Goal: Task Accomplishment & Management: Manage account settings

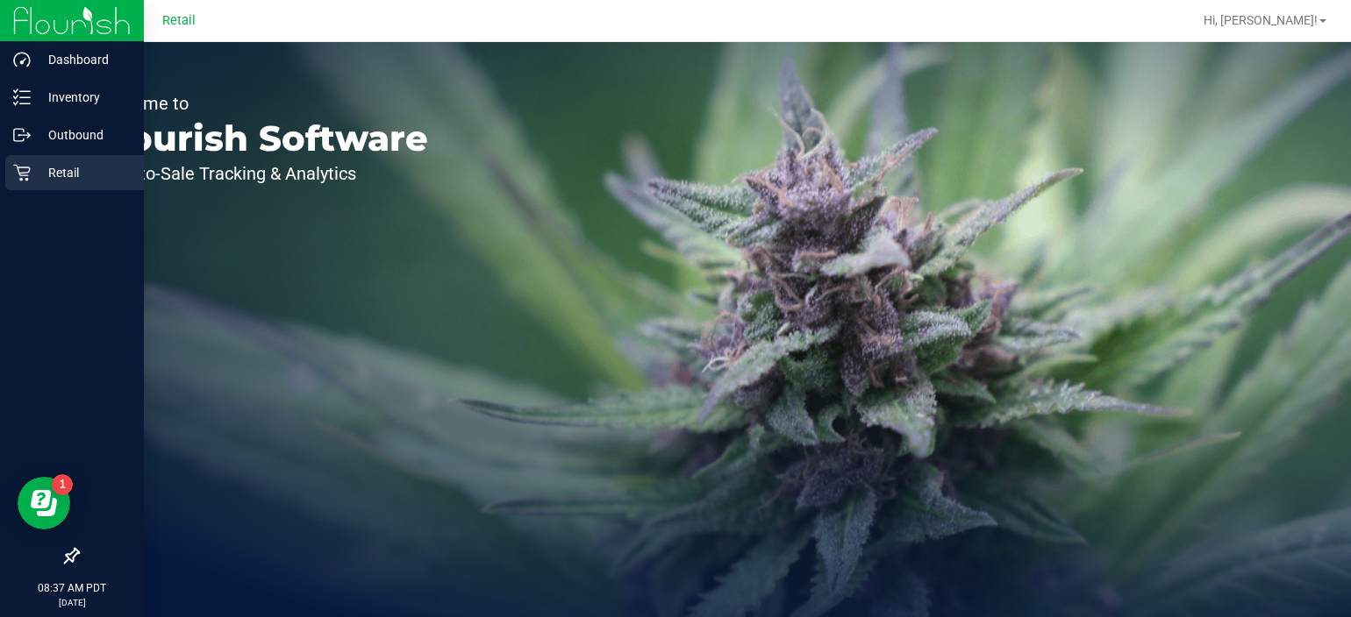
click at [23, 184] on div "Retail" at bounding box center [74, 172] width 139 height 35
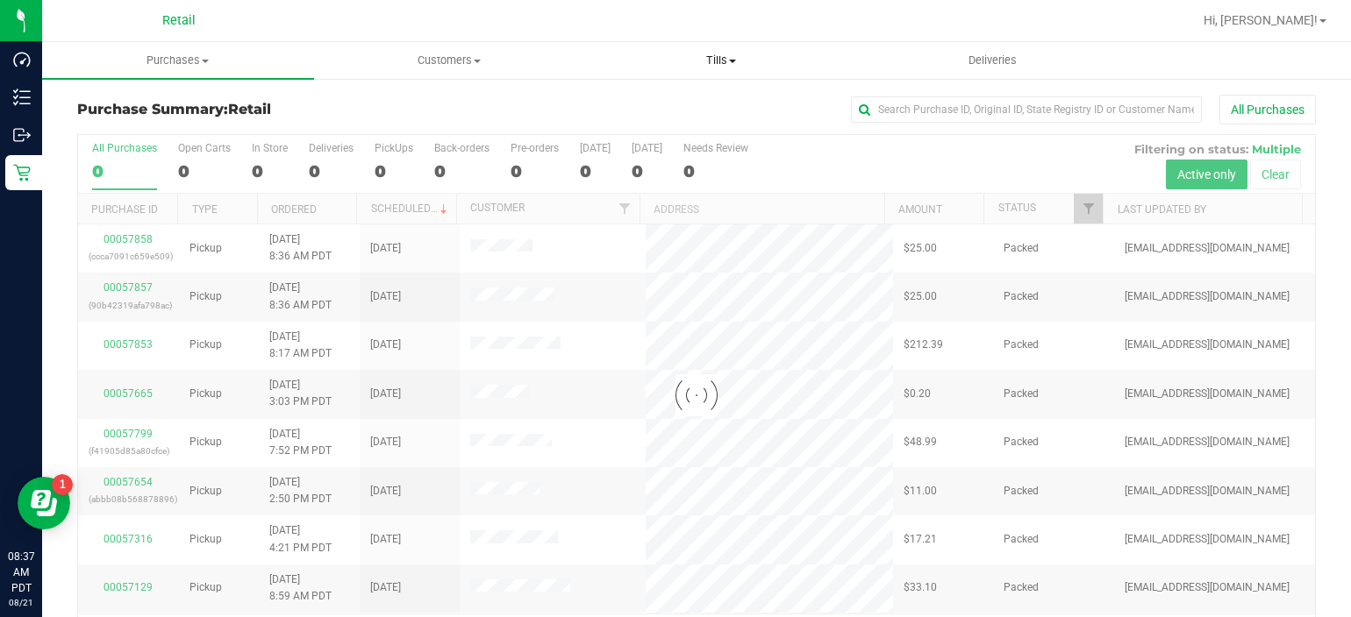
click at [715, 46] on uib-tab-heading "Tills Manage tills" at bounding box center [721, 60] width 270 height 35
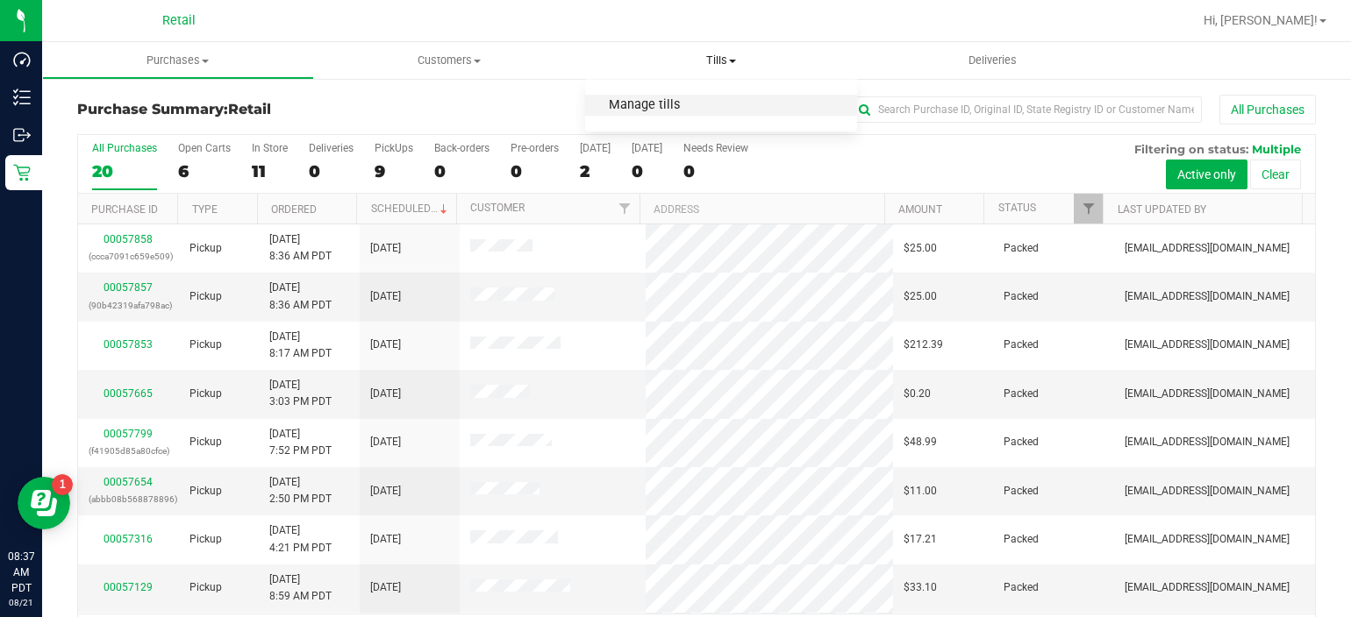
click at [672, 109] on span "Manage tills" at bounding box center [644, 105] width 118 height 15
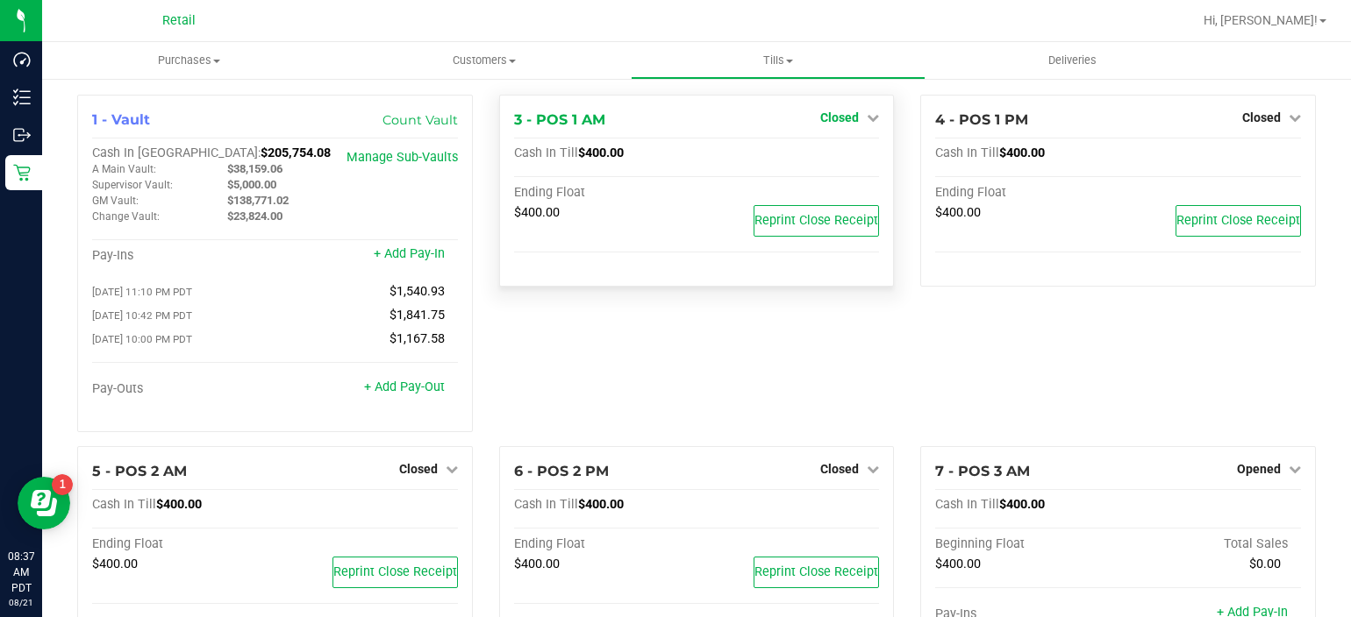
click at [843, 112] on span "Closed" at bounding box center [839, 118] width 39 height 14
click at [830, 160] on link "Open Till" at bounding box center [839, 154] width 46 height 14
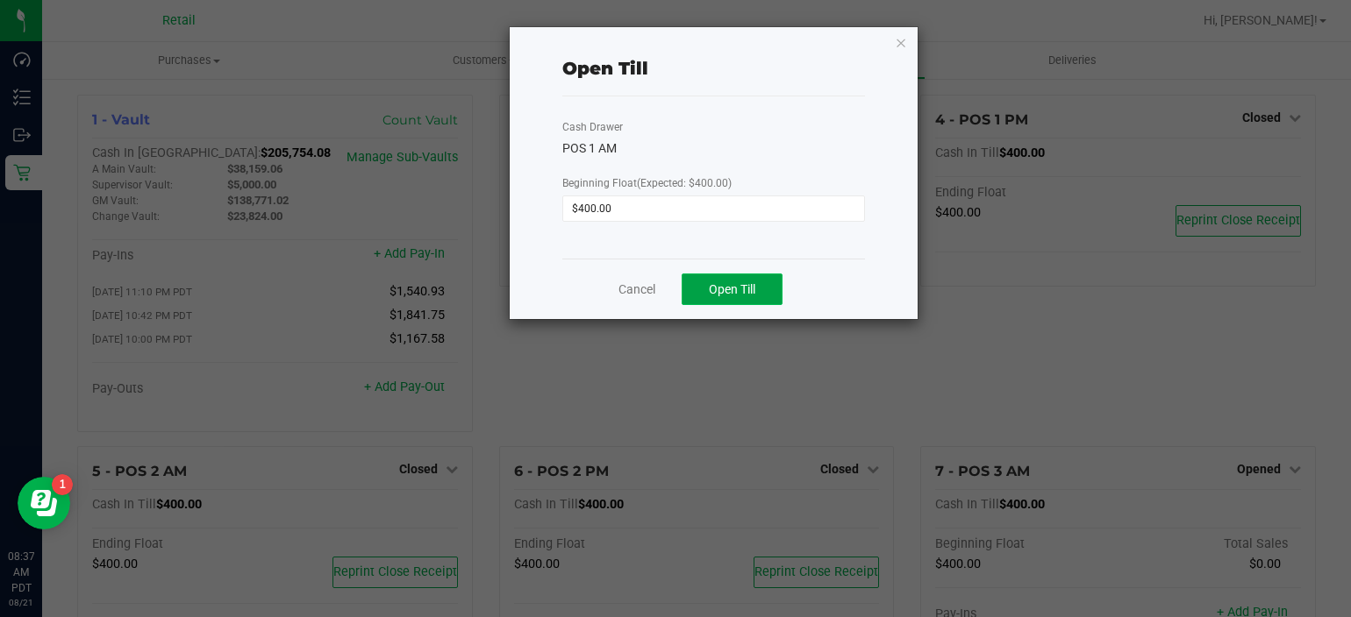
click at [750, 288] on span "Open Till" at bounding box center [732, 289] width 46 height 14
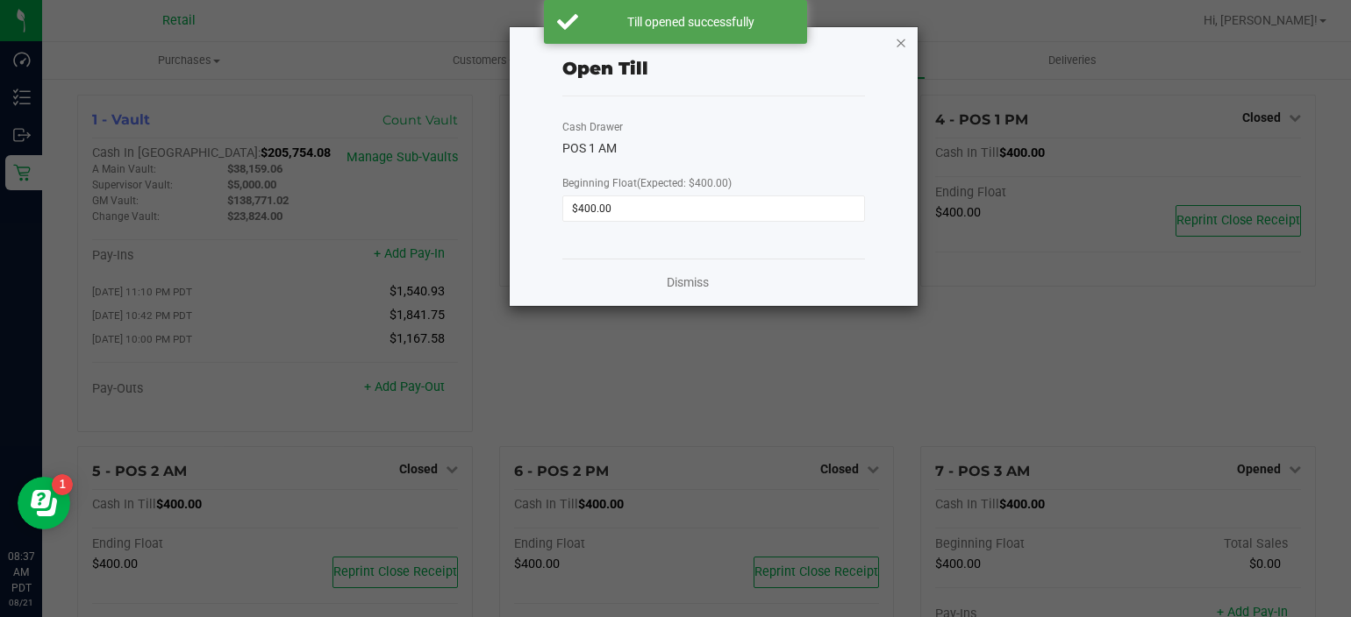
click at [898, 39] on icon "button" at bounding box center [901, 42] width 12 height 21
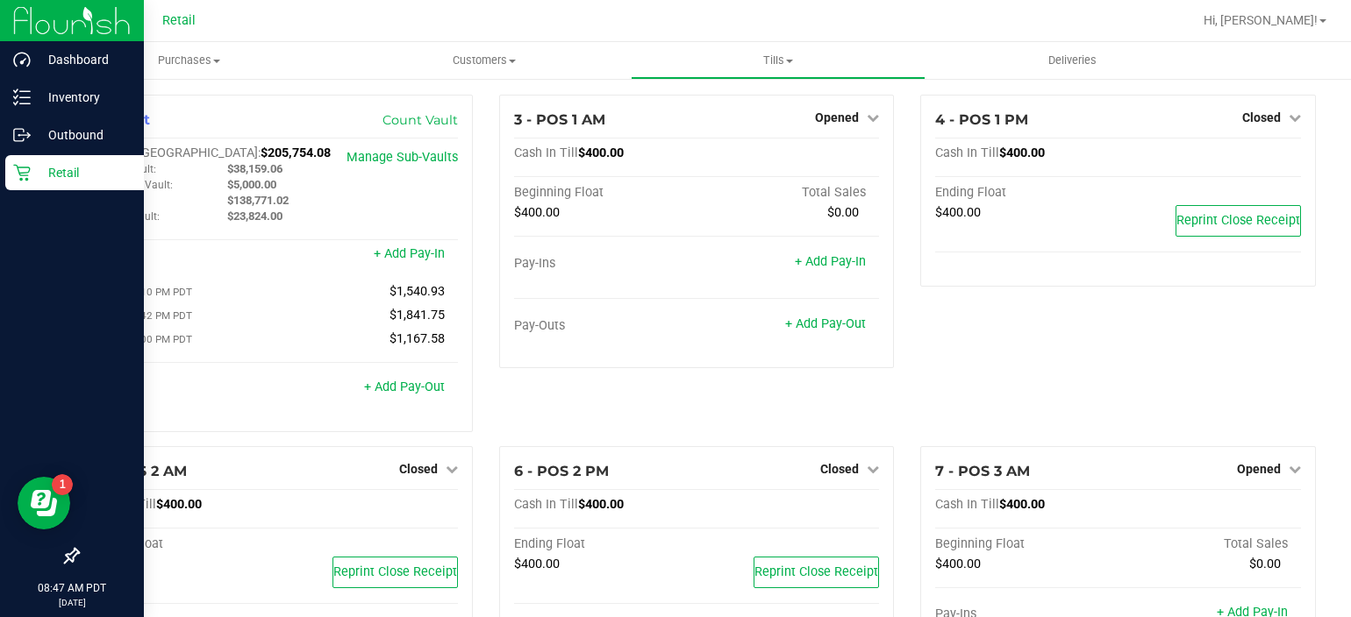
click at [24, 179] on icon at bounding box center [22, 173] width 18 height 18
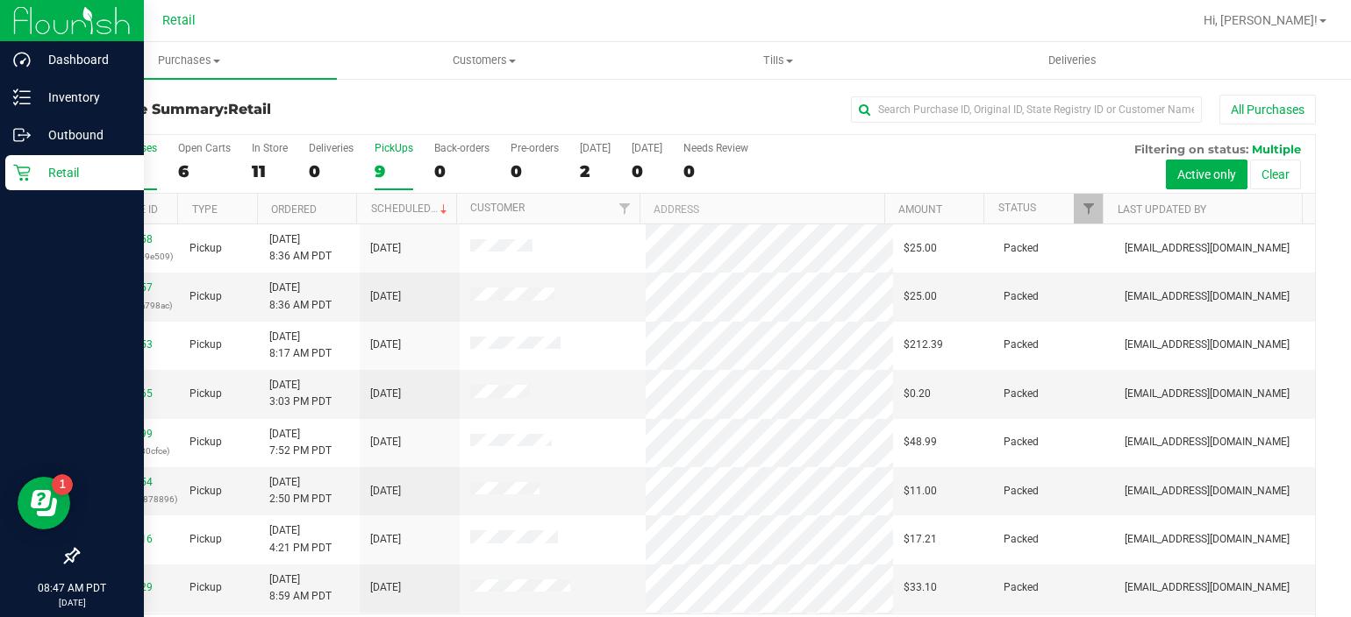
click at [396, 147] on div "PickUps" at bounding box center [394, 148] width 39 height 12
click at [0, 0] on input "PickUps 9" at bounding box center [0, 0] width 0 height 0
click at [379, 176] on div "9" at bounding box center [394, 171] width 39 height 20
click at [0, 0] on input "PickUps 9" at bounding box center [0, 0] width 0 height 0
click at [385, 157] on label "PickUps 9" at bounding box center [394, 166] width 39 height 48
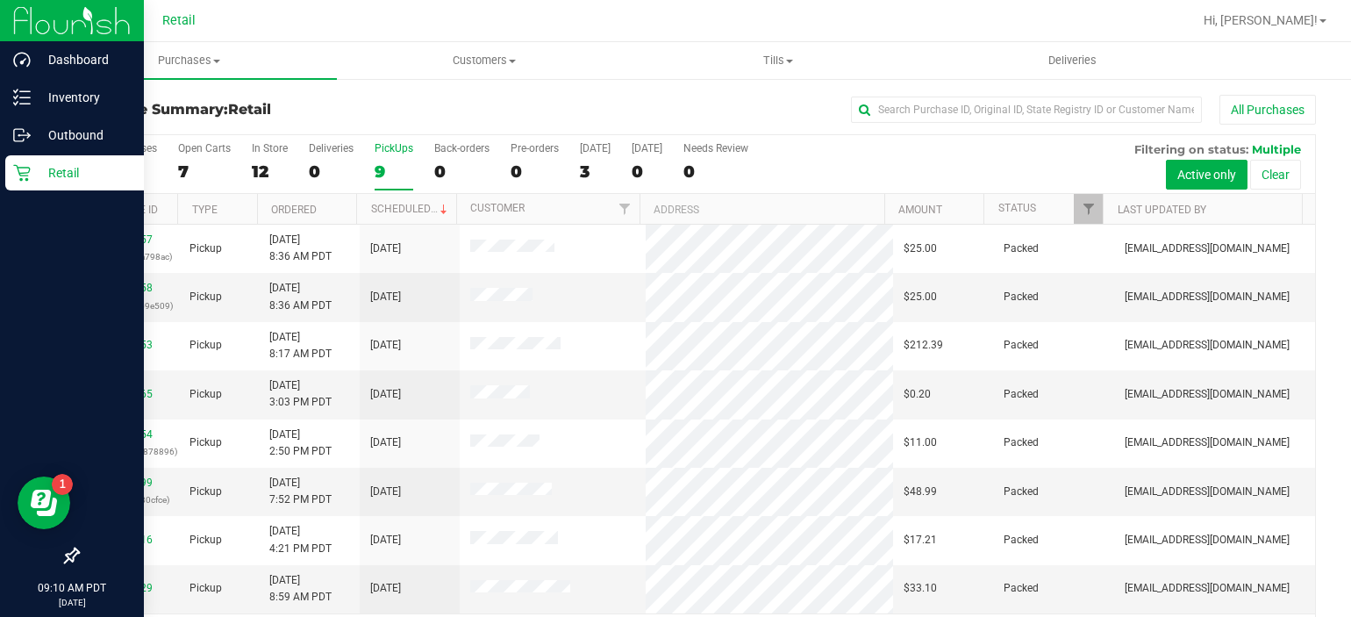
click at [0, 0] on input "PickUps 9" at bounding box center [0, 0] width 0 height 0
click at [396, 161] on div "9" at bounding box center [394, 171] width 39 height 20
click at [0, 0] on input "PickUps 9" at bounding box center [0, 0] width 0 height 0
click at [395, 147] on div "PickUps" at bounding box center [394, 148] width 39 height 12
click at [0, 0] on input "PickUps 9" at bounding box center [0, 0] width 0 height 0
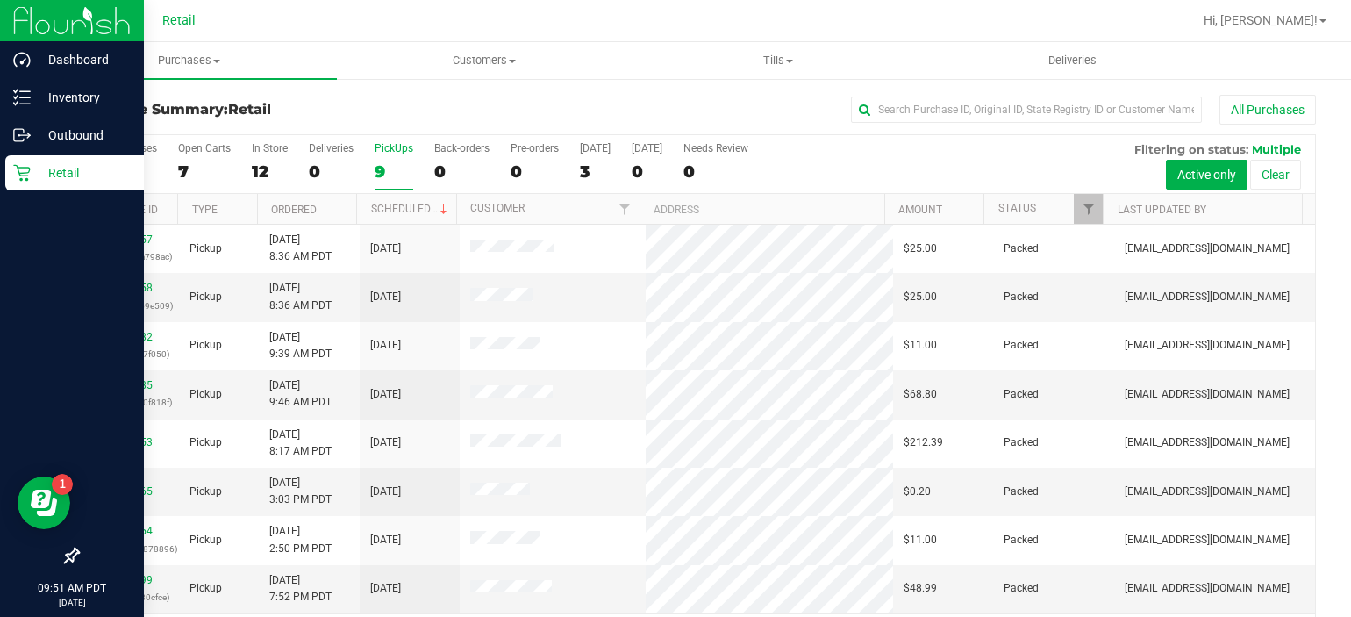
click at [393, 162] on div "9" at bounding box center [394, 171] width 39 height 20
click at [0, 0] on input "PickUps 9" at bounding box center [0, 0] width 0 height 0
click at [396, 152] on div "PickUps" at bounding box center [394, 148] width 39 height 12
click at [0, 0] on input "PickUps 11" at bounding box center [0, 0] width 0 height 0
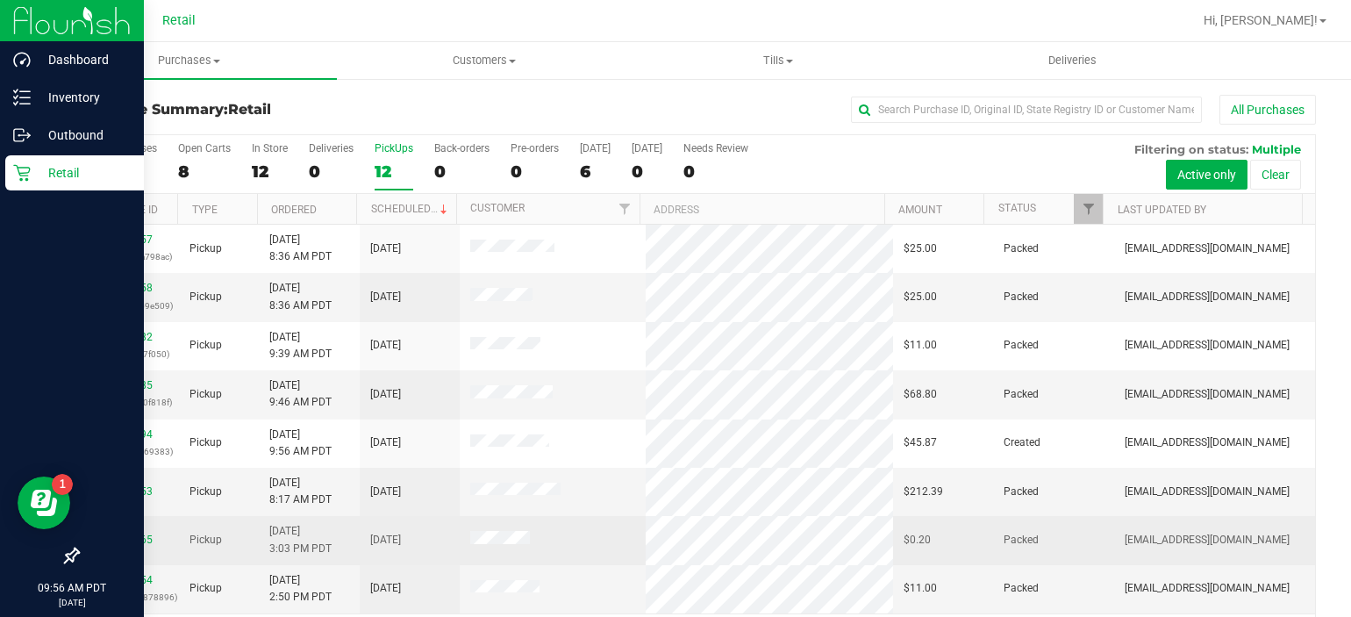
click at [224, 517] on td "Pickup" at bounding box center [219, 540] width 81 height 48
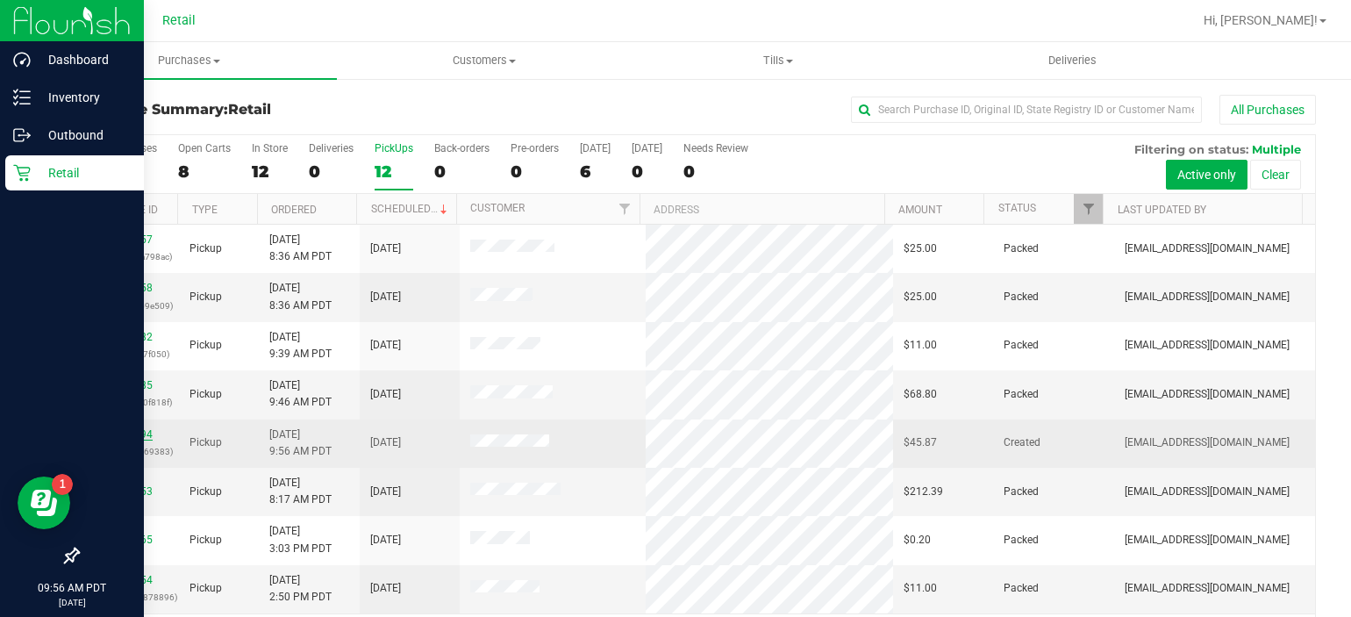
click at [132, 430] on link "00057894" at bounding box center [127, 434] width 49 height 12
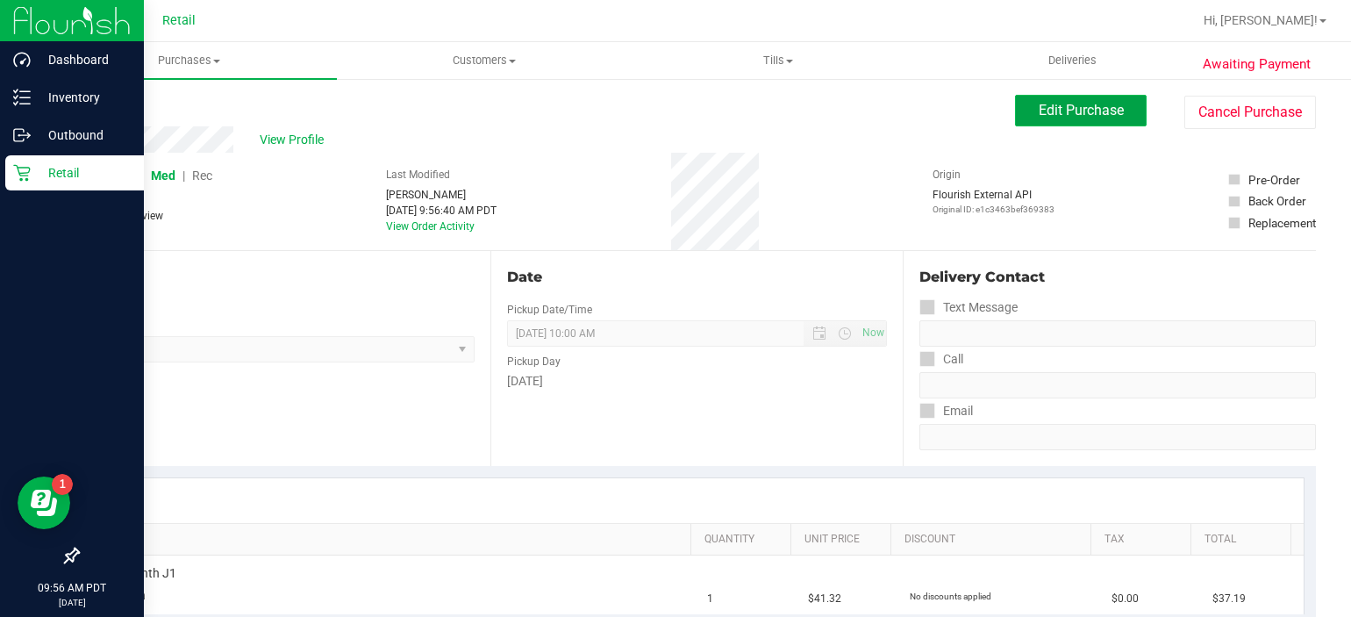
click at [1056, 114] on span "Edit Purchase" at bounding box center [1080, 110] width 85 height 17
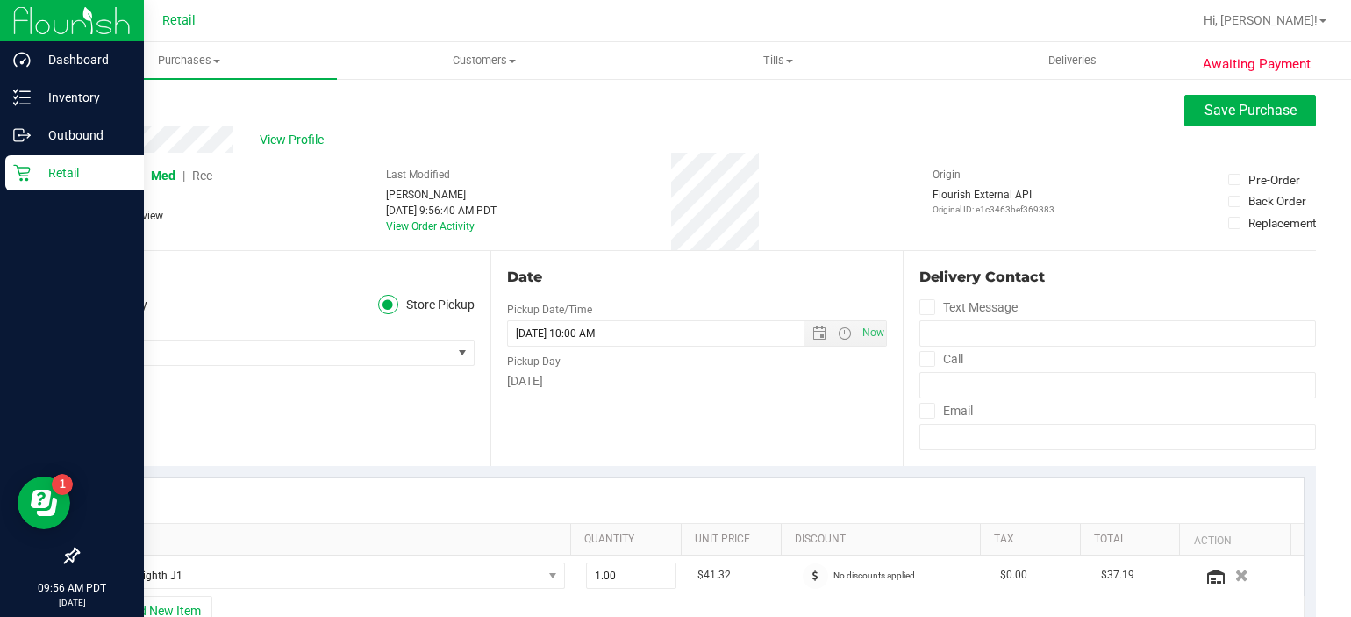
click at [203, 174] on span "Rec" at bounding box center [202, 175] width 20 height 14
click at [1221, 112] on span "Save Purchase" at bounding box center [1250, 110] width 92 height 17
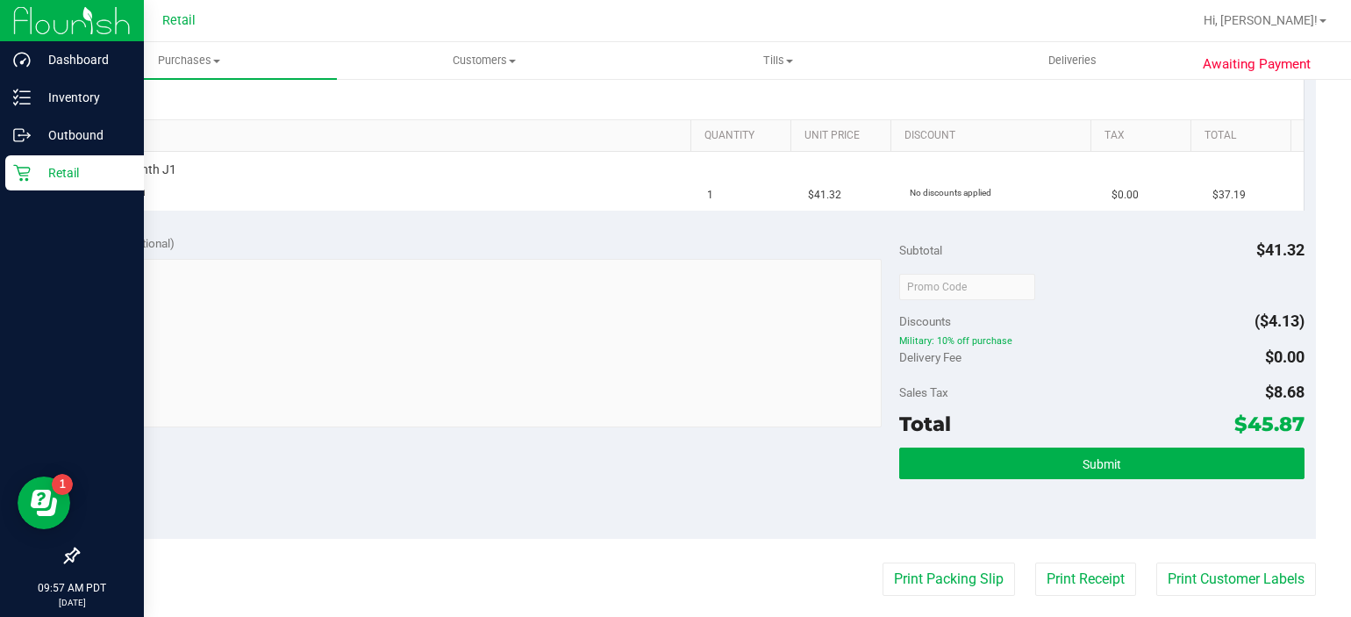
scroll to position [407, 0]
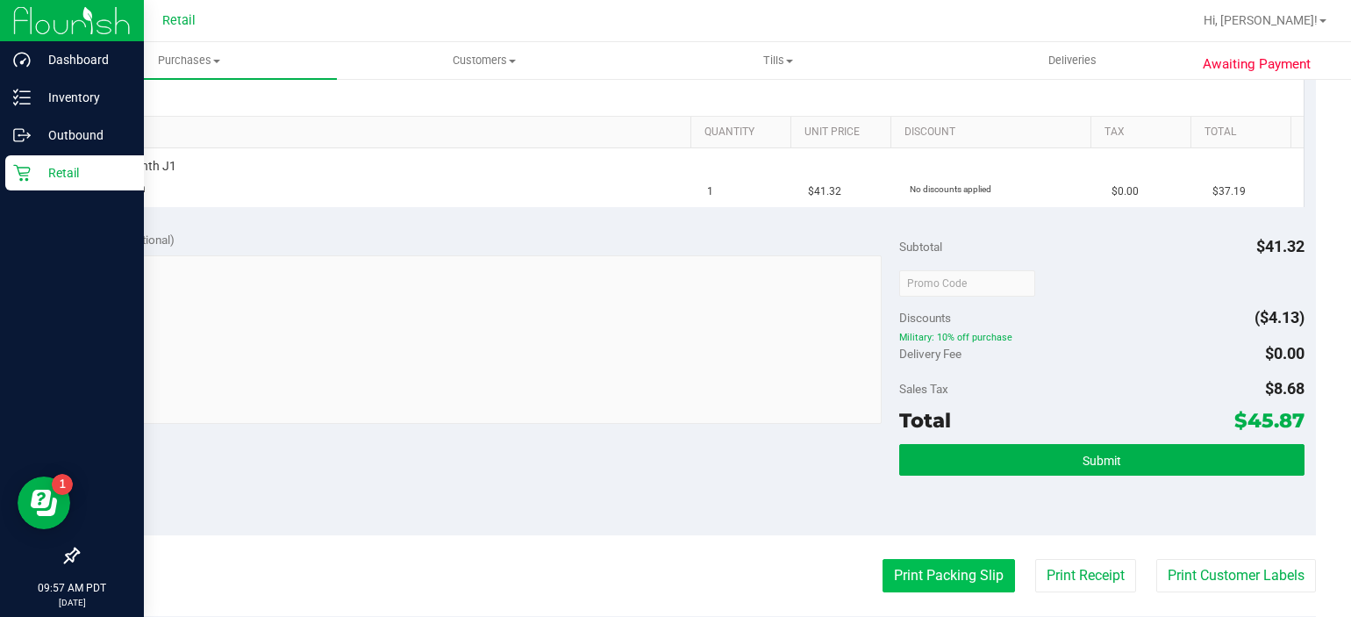
click at [924, 575] on button "Print Packing Slip" at bounding box center [948, 575] width 132 height 33
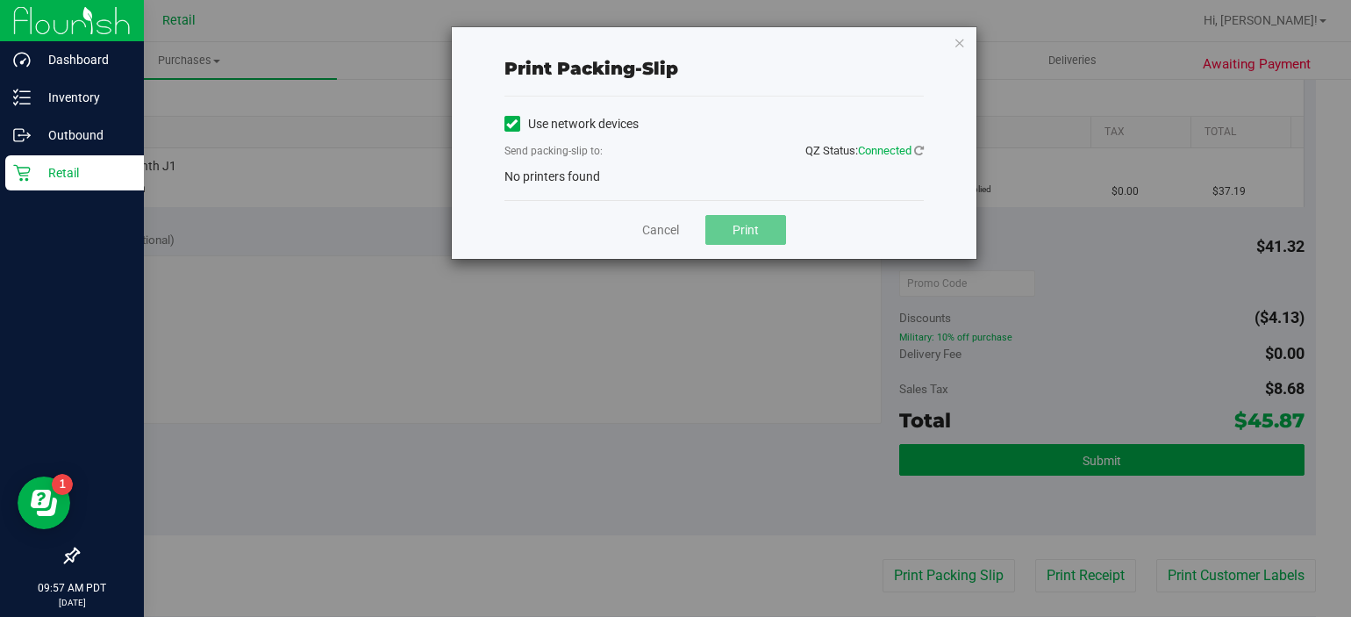
click at [516, 124] on icon at bounding box center [511, 124] width 11 height 0
click at [0, 0] on input "Use network devices" at bounding box center [0, 0] width 0 height 0
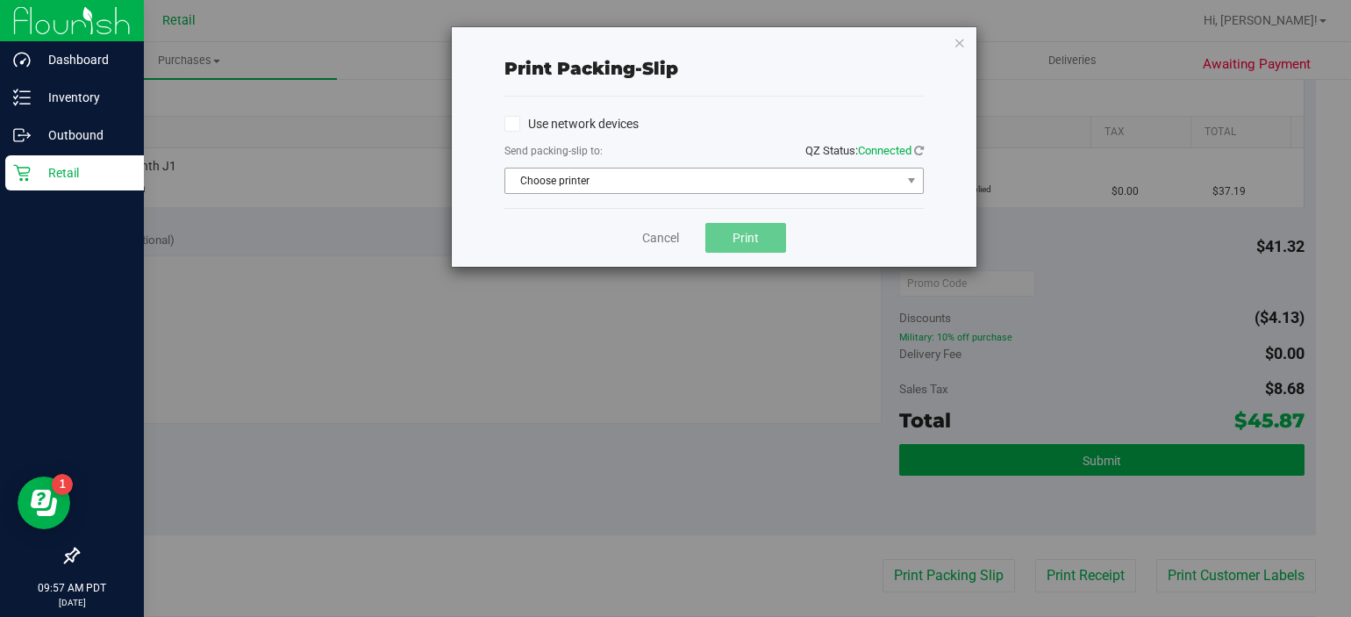
click at [578, 180] on span "Choose printer" at bounding box center [703, 180] width 396 height 25
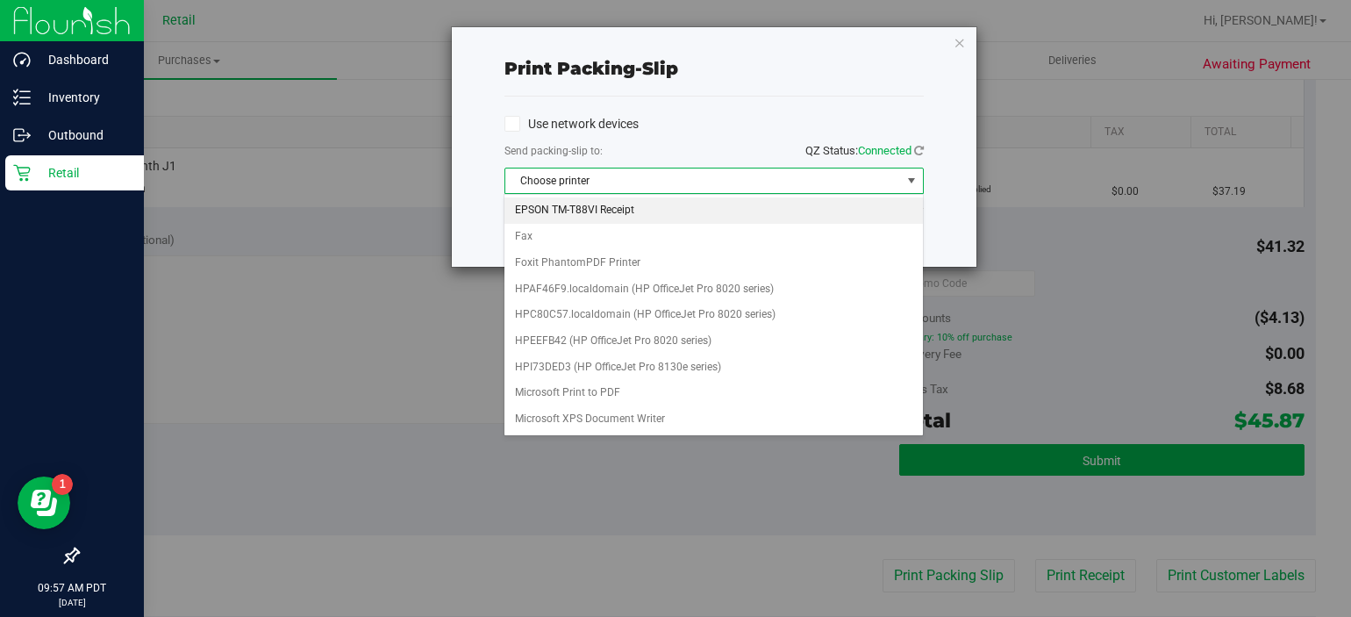
click at [568, 214] on li "EPSON TM-T88VI Receipt" at bounding box center [712, 210] width 417 height 26
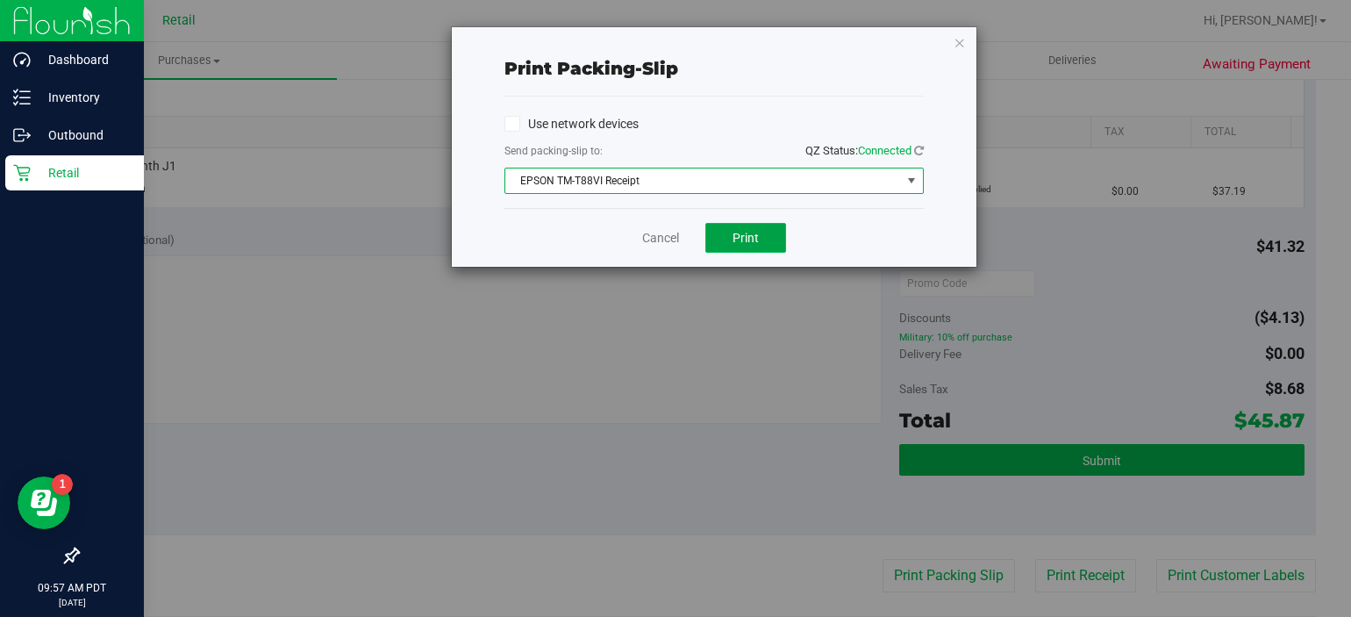
click at [775, 238] on button "Print" at bounding box center [745, 238] width 81 height 30
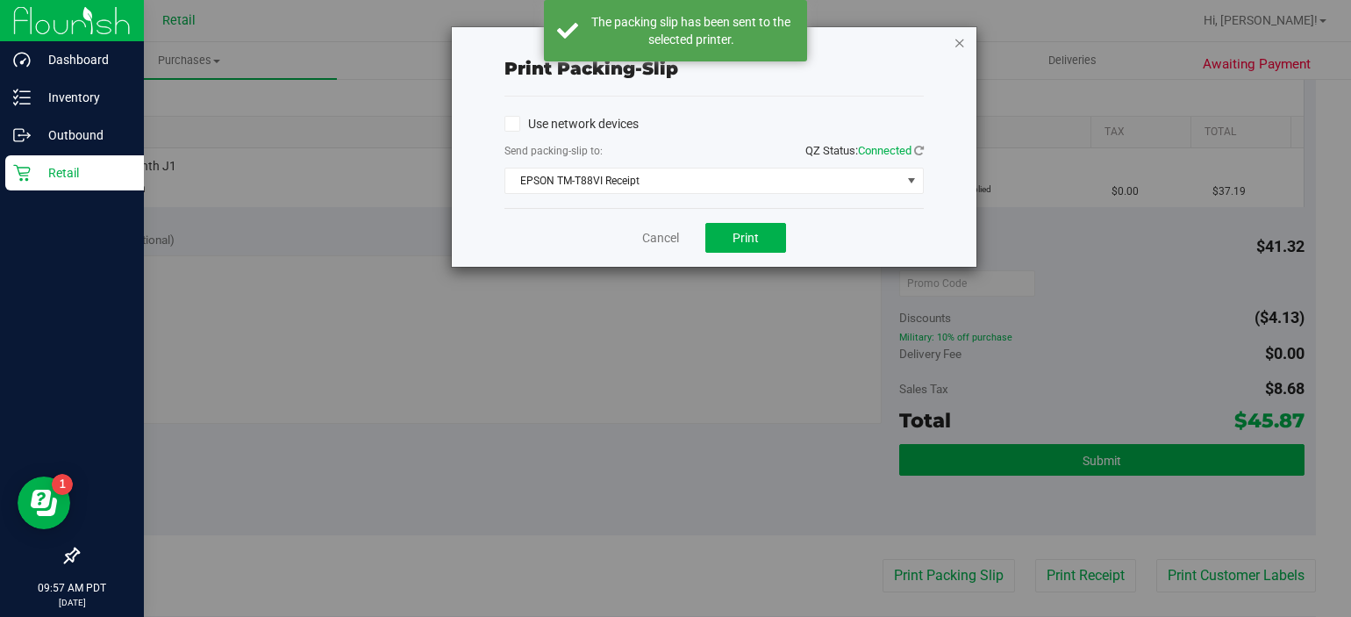
click at [959, 46] on icon "button" at bounding box center [959, 42] width 12 height 21
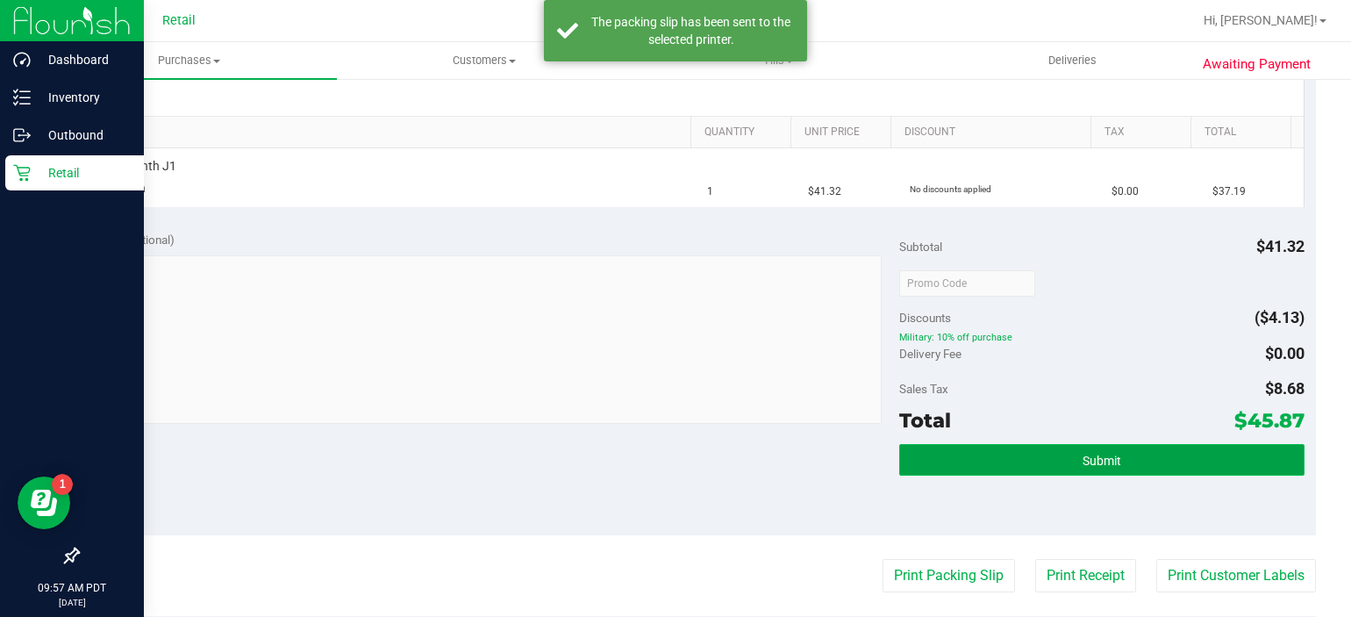
click at [1066, 459] on button "Submit" at bounding box center [1101, 460] width 405 height 32
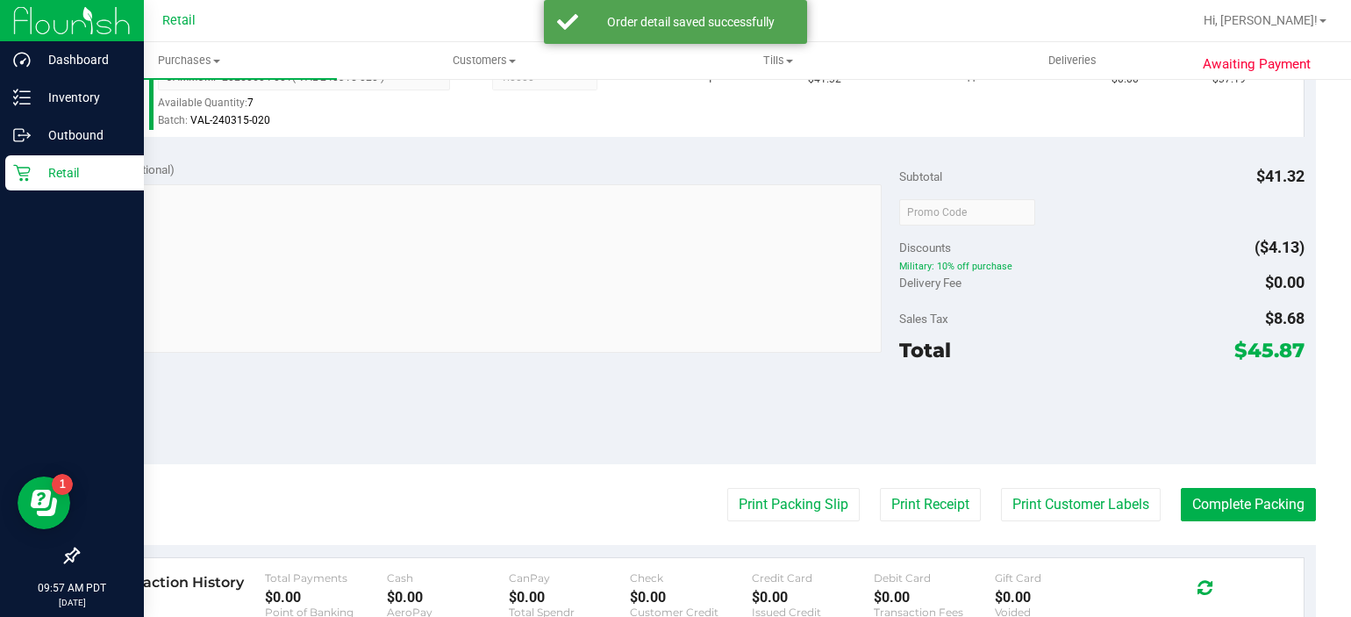
scroll to position [542, 0]
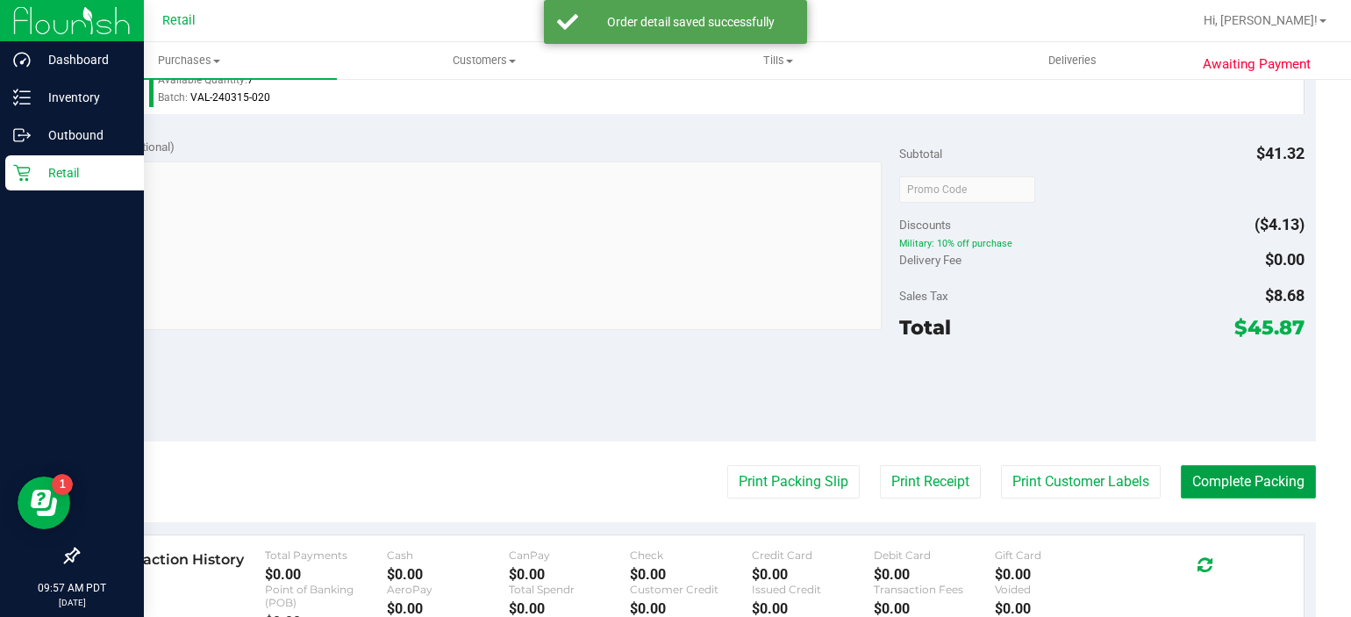
click at [1235, 481] on button "Complete Packing" at bounding box center [1248, 481] width 135 height 33
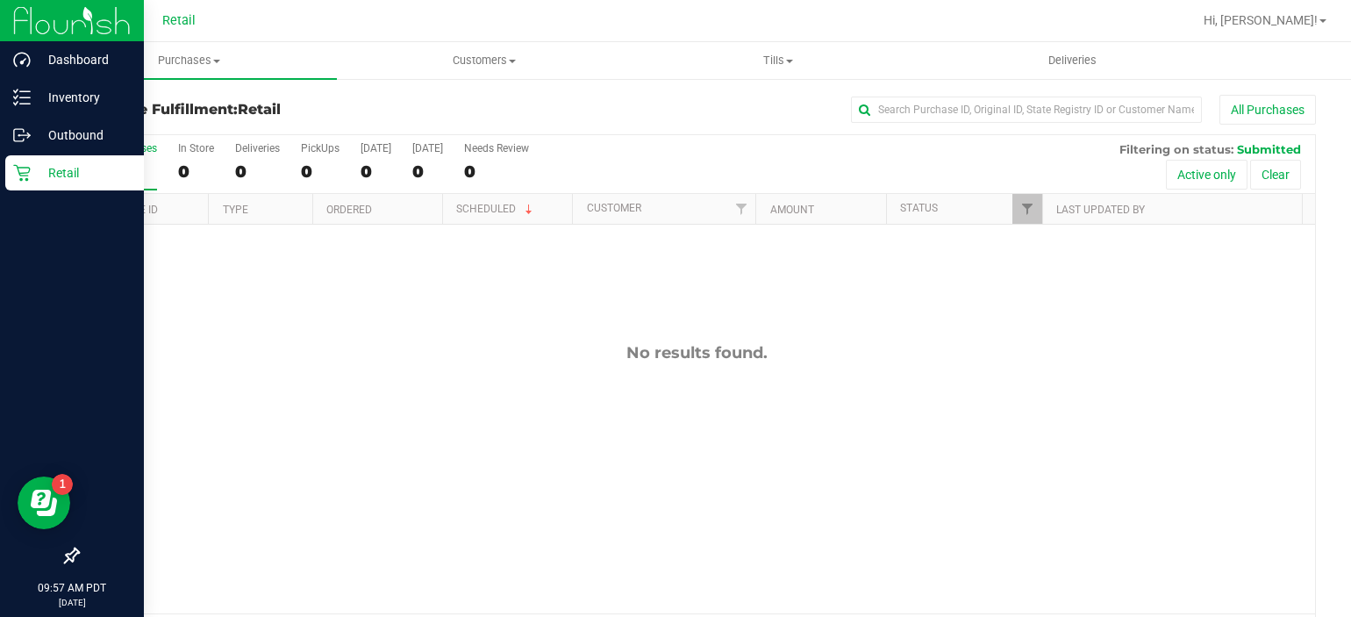
click at [27, 175] on icon at bounding box center [21, 173] width 17 height 17
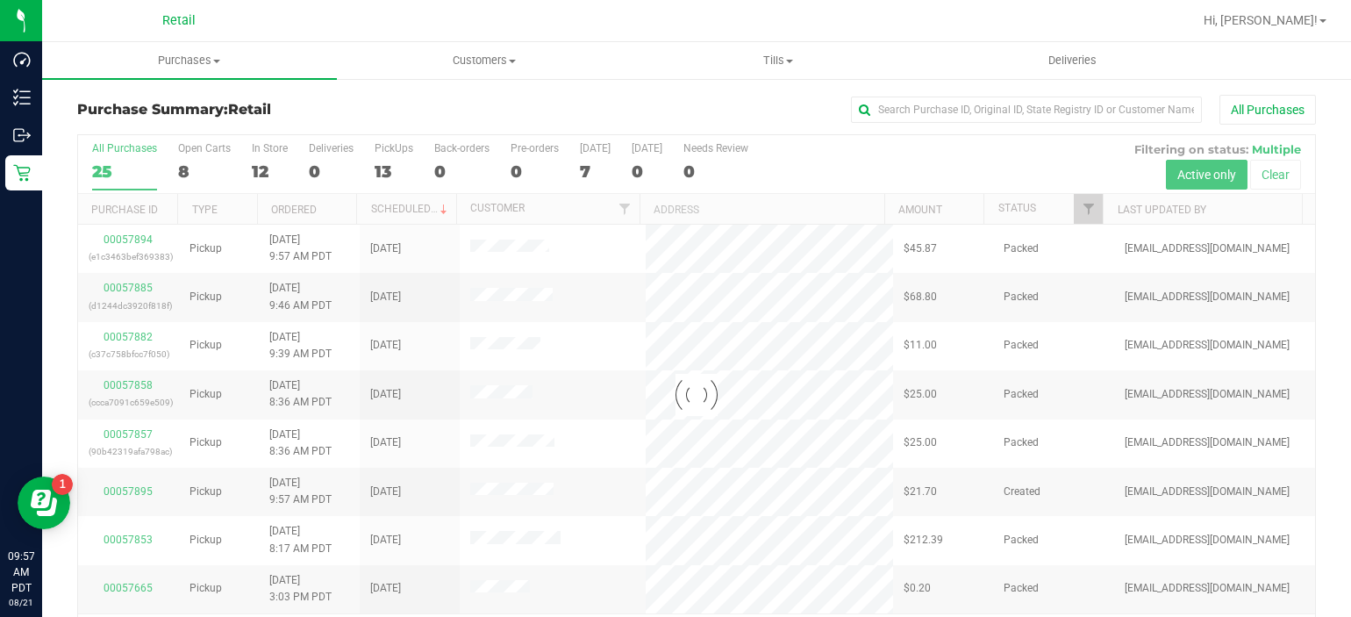
click at [375, 161] on div at bounding box center [696, 395] width 1237 height 520
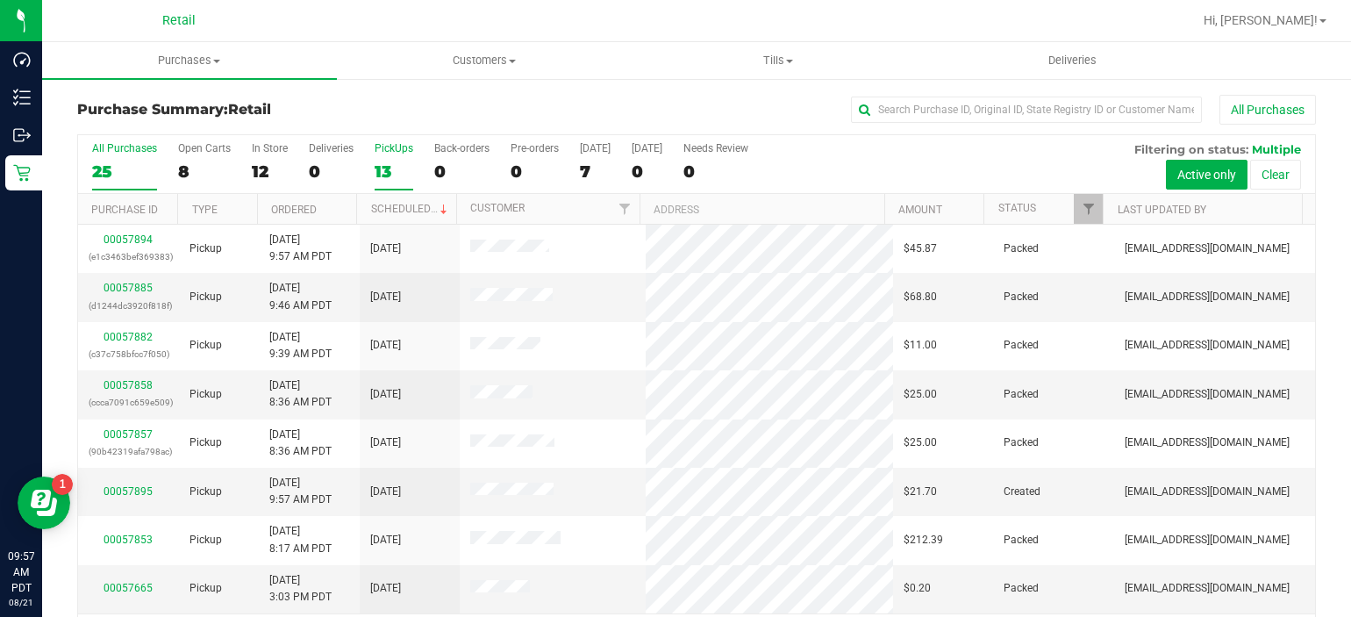
click at [402, 165] on div "13" at bounding box center [394, 171] width 39 height 20
click at [0, 0] on input "PickUps 13" at bounding box center [0, 0] width 0 height 0
click at [389, 161] on div "13" at bounding box center [394, 171] width 39 height 20
click at [0, 0] on input "PickUps 13" at bounding box center [0, 0] width 0 height 0
click at [392, 164] on div "12" at bounding box center [394, 171] width 39 height 20
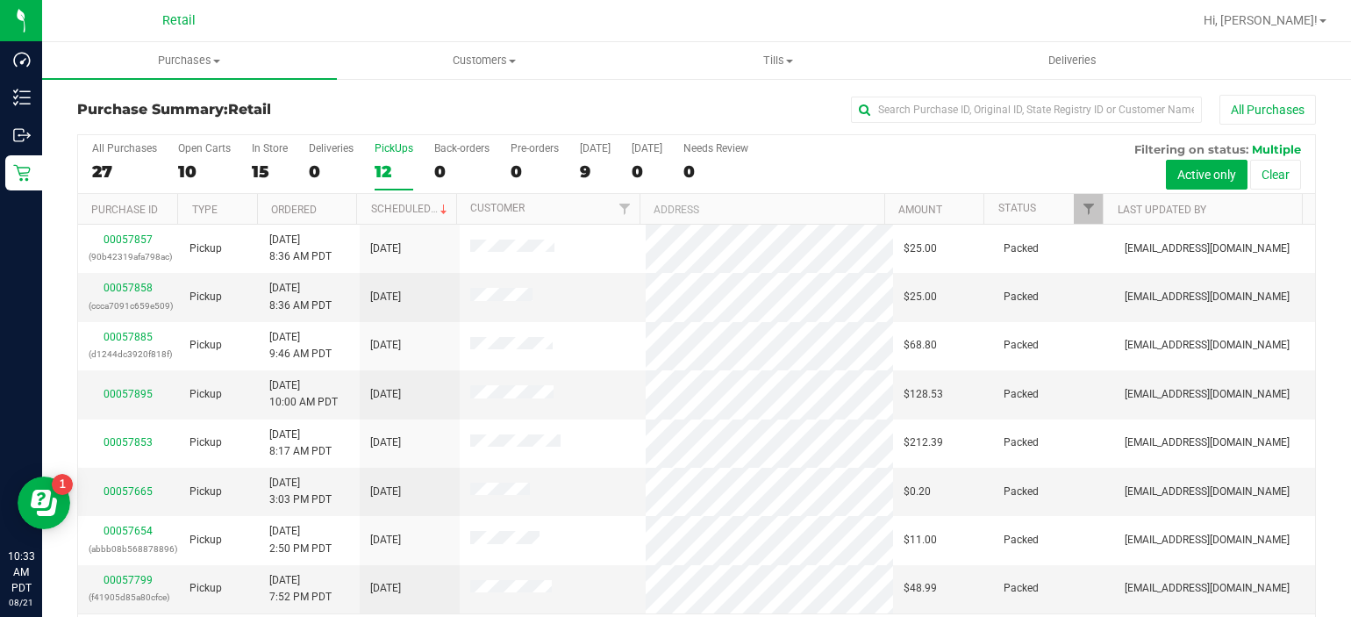
click at [0, 0] on input "PickUps 12" at bounding box center [0, 0] width 0 height 0
click at [389, 168] on div "11" at bounding box center [394, 171] width 39 height 20
click at [0, 0] on input "PickUps 11" at bounding box center [0, 0] width 0 height 0
click at [390, 173] on div "12" at bounding box center [394, 171] width 39 height 20
click at [0, 0] on input "PickUps 12" at bounding box center [0, 0] width 0 height 0
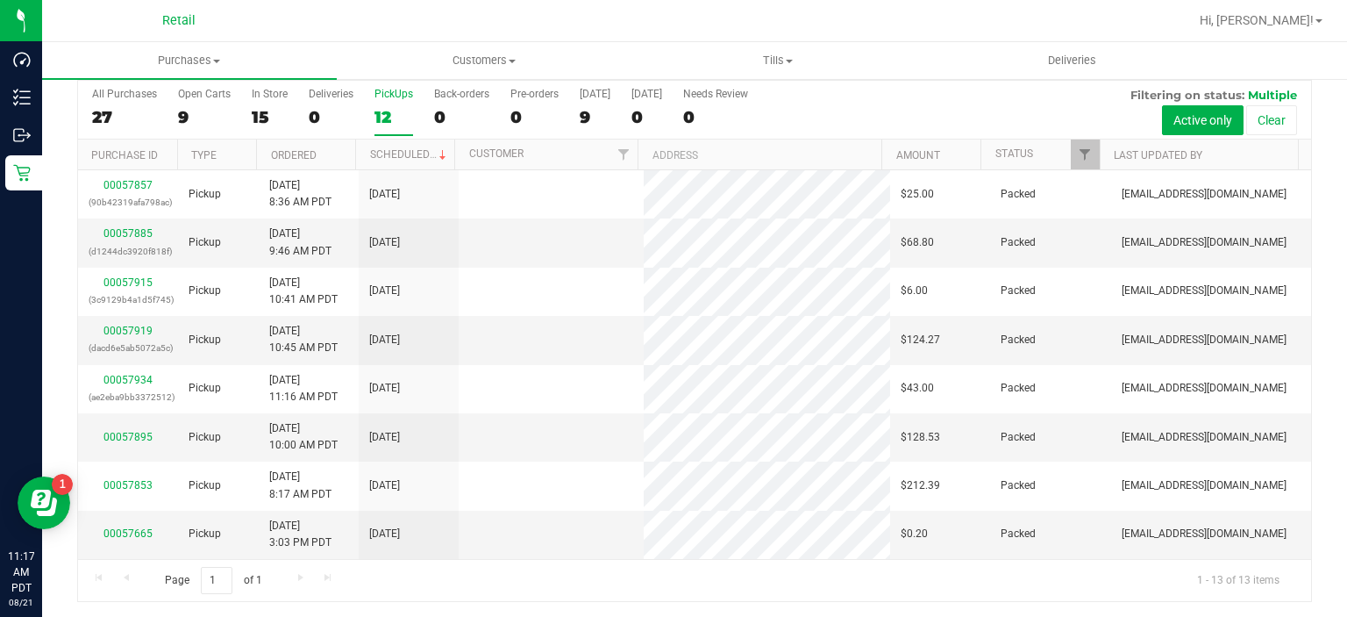
click at [389, 116] on div "12" at bounding box center [394, 117] width 39 height 20
click at [0, 0] on input "PickUps 12" at bounding box center [0, 0] width 0 height 0
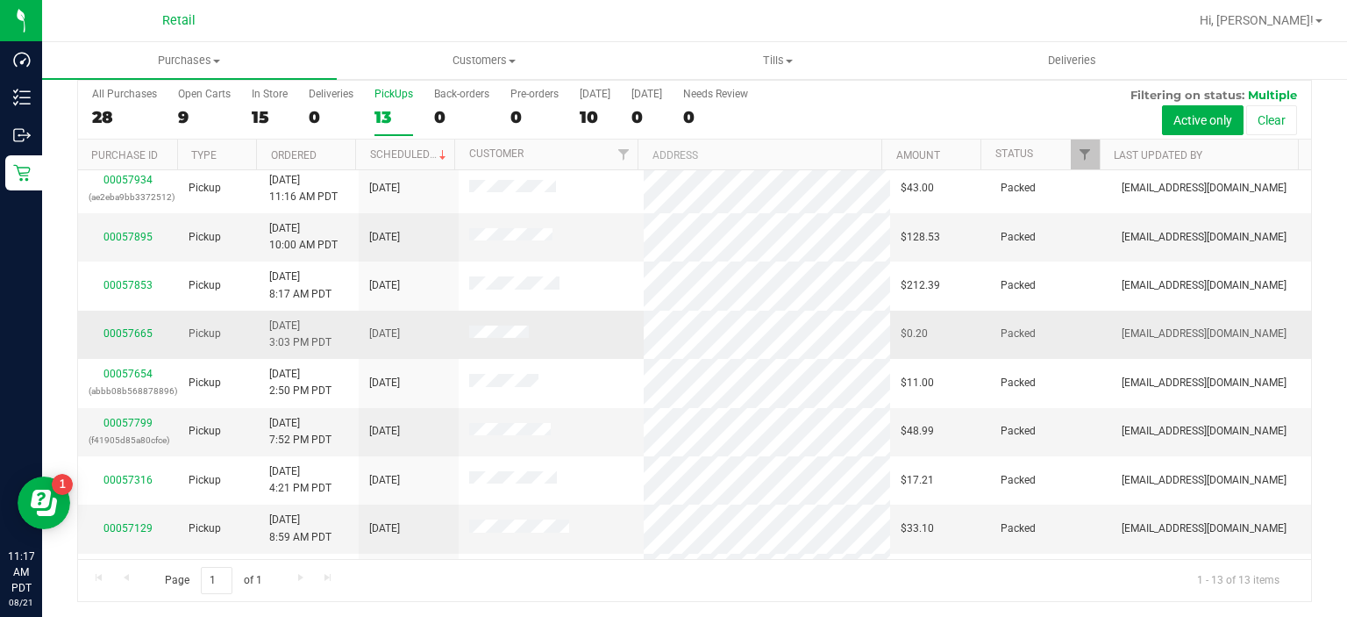
click at [922, 310] on td "$0.20" at bounding box center [940, 334] width 100 height 48
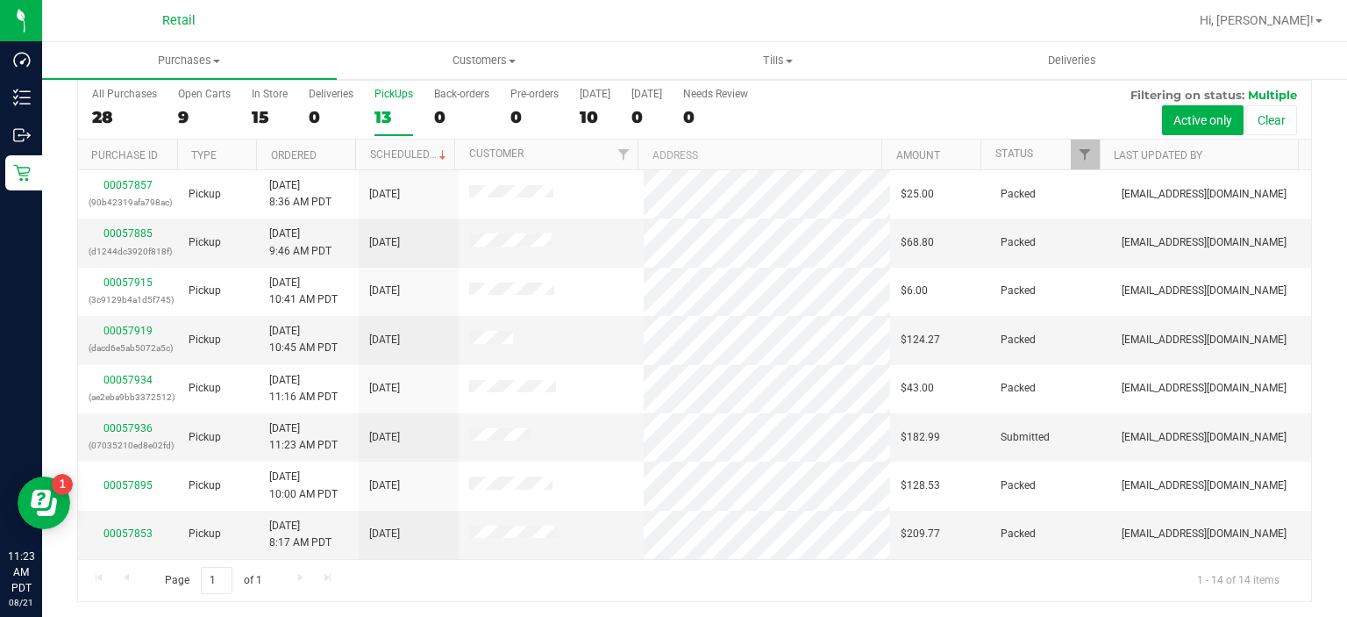
click at [381, 125] on div "13" at bounding box center [394, 117] width 39 height 20
click at [0, 0] on input "PickUps 13" at bounding box center [0, 0] width 0 height 0
click at [393, 103] on label "PickUps 14" at bounding box center [394, 112] width 39 height 48
click at [0, 0] on input "PickUps 14" at bounding box center [0, 0] width 0 height 0
click at [389, 107] on div "13" at bounding box center [394, 117] width 39 height 20
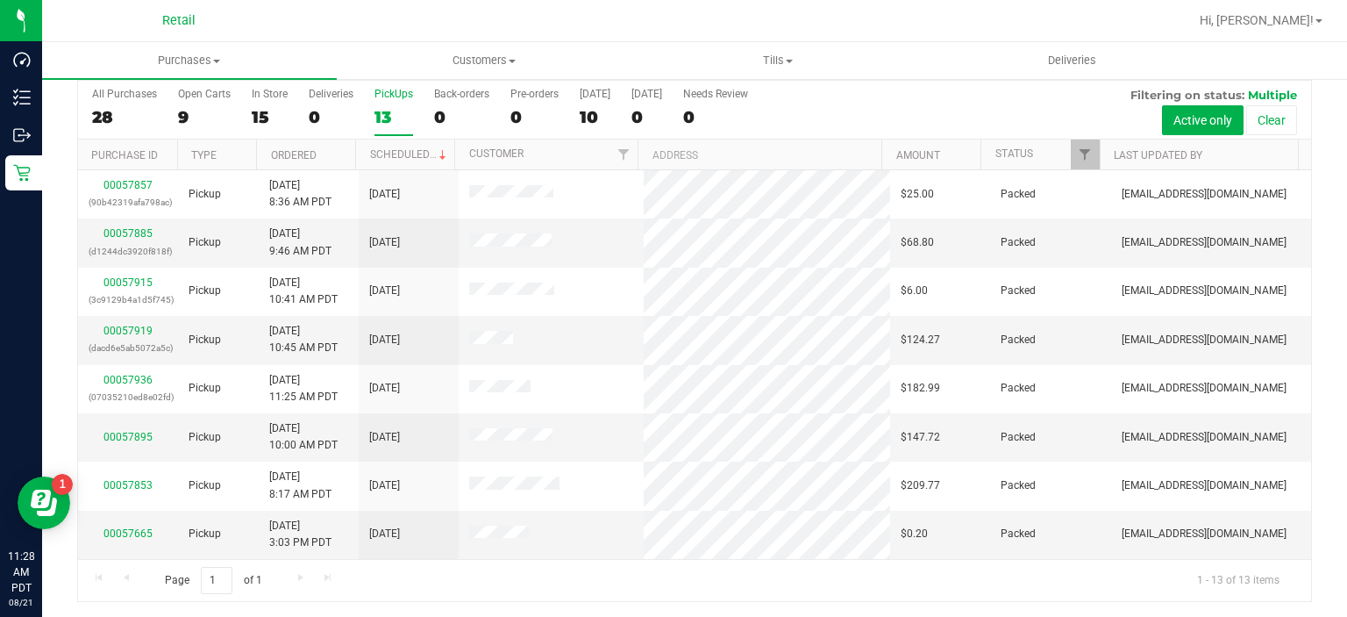
click at [0, 0] on input "PickUps 13" at bounding box center [0, 0] width 0 height 0
click at [390, 103] on label "PickUps 13" at bounding box center [394, 112] width 39 height 48
click at [0, 0] on input "PickUps 13" at bounding box center [0, 0] width 0 height 0
click at [386, 107] on div "13" at bounding box center [394, 117] width 39 height 20
click at [0, 0] on input "PickUps 13" at bounding box center [0, 0] width 0 height 0
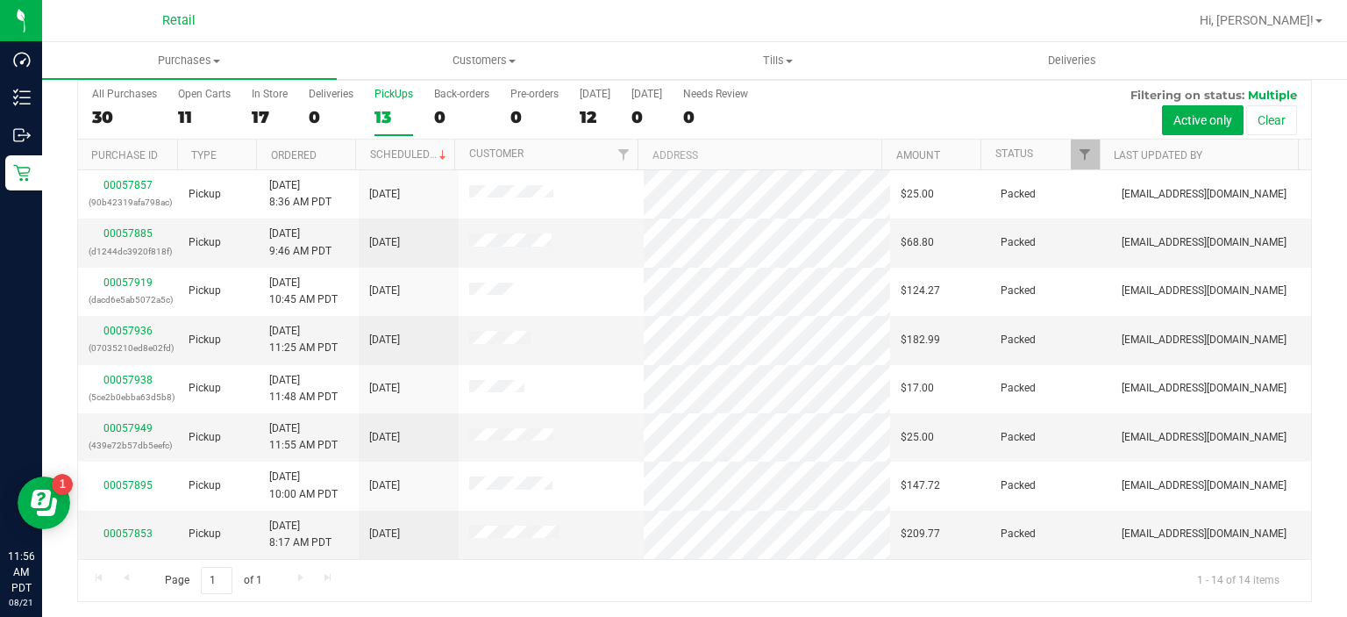
click at [395, 101] on label "PickUps 13" at bounding box center [394, 112] width 39 height 48
click at [0, 0] on input "PickUps 13" at bounding box center [0, 0] width 0 height 0
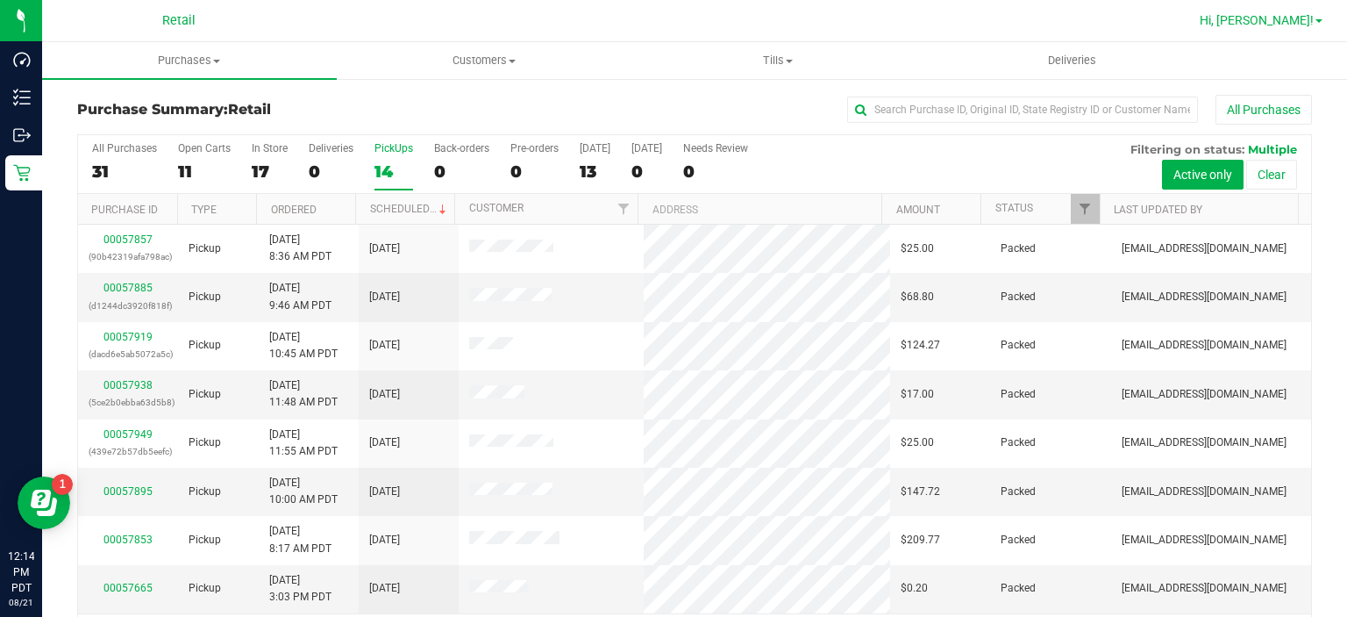
click at [1281, 21] on span "Hi, [PERSON_NAME]!" at bounding box center [1257, 20] width 114 height 14
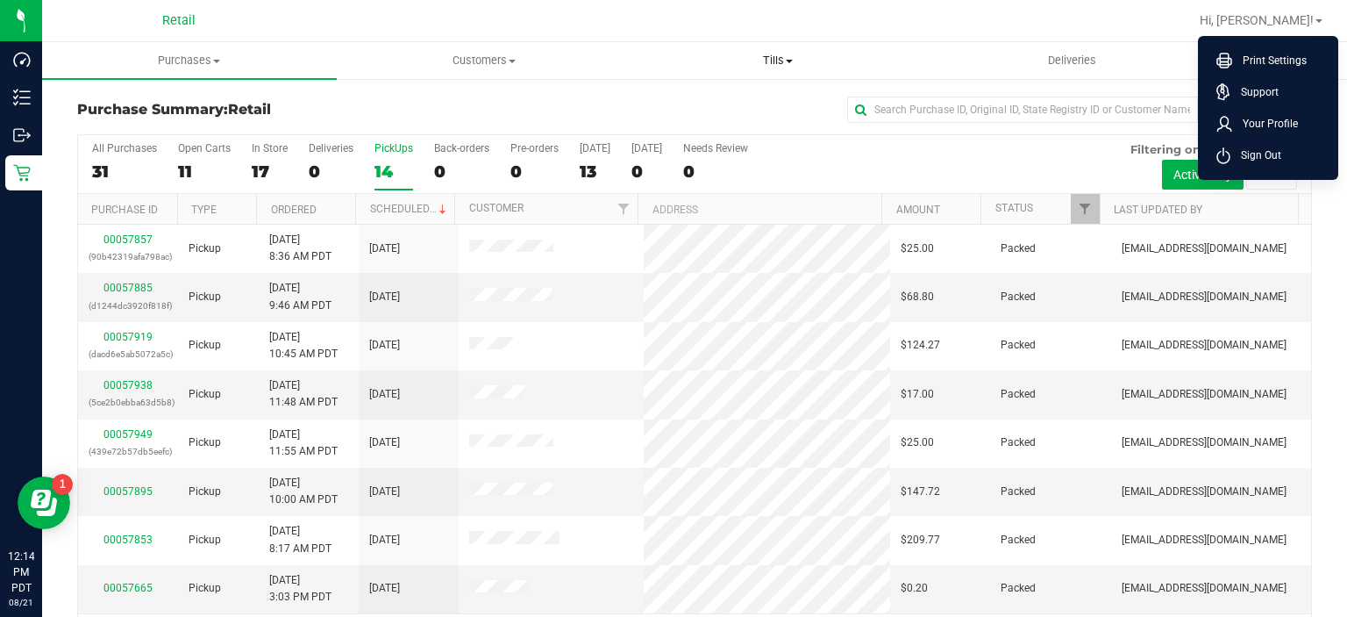
click at [787, 65] on span "Tills" at bounding box center [778, 61] width 293 height 16
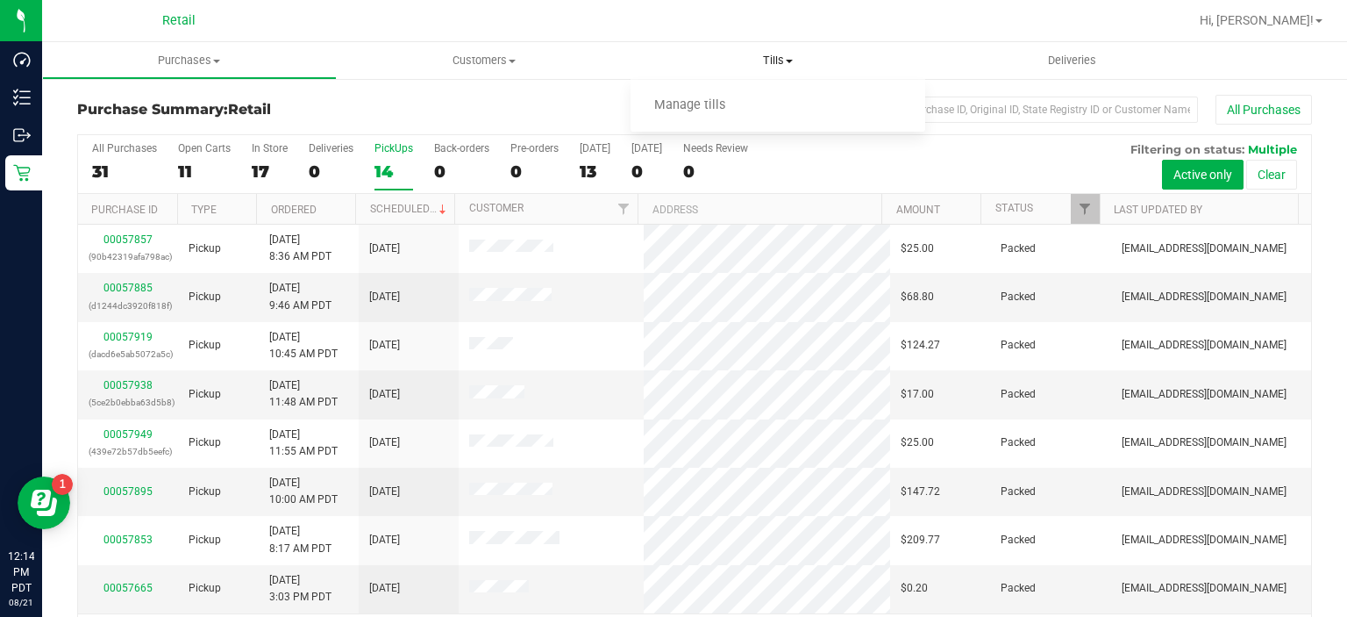
click at [717, 111] on span "Manage tills" at bounding box center [690, 105] width 118 height 15
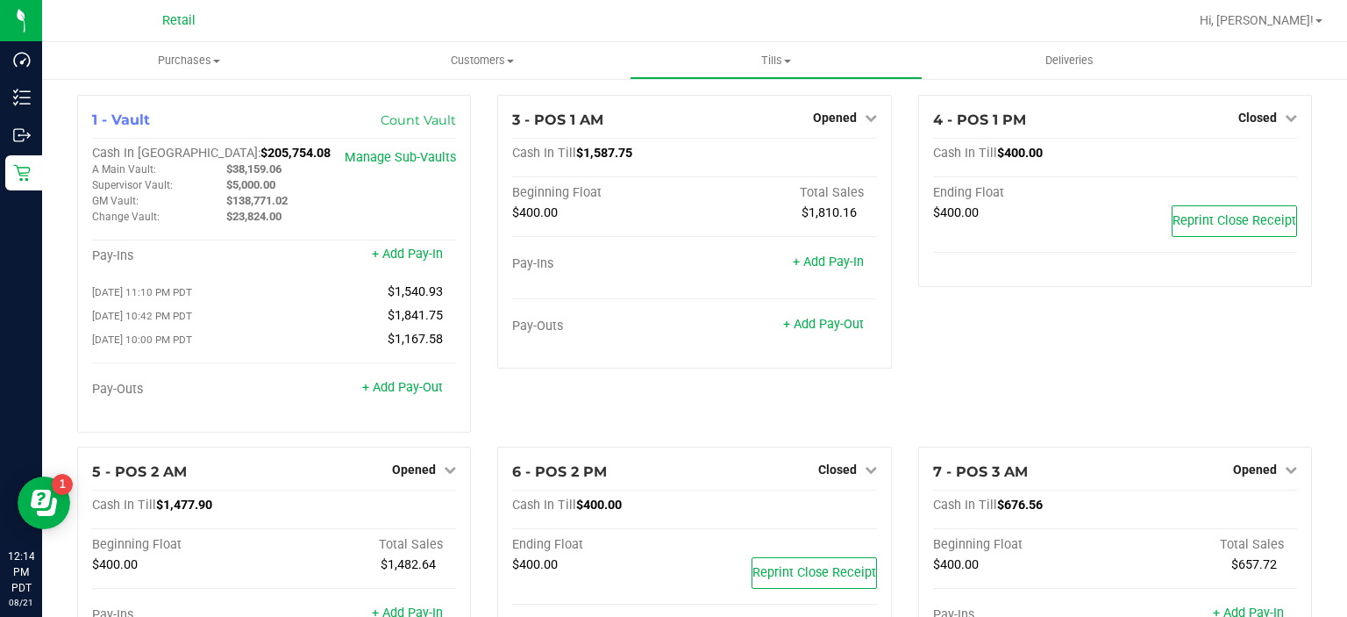
click at [825, 118] on span "Opened" at bounding box center [835, 118] width 44 height 14
click at [846, 159] on link "Close Till" at bounding box center [836, 154] width 47 height 14
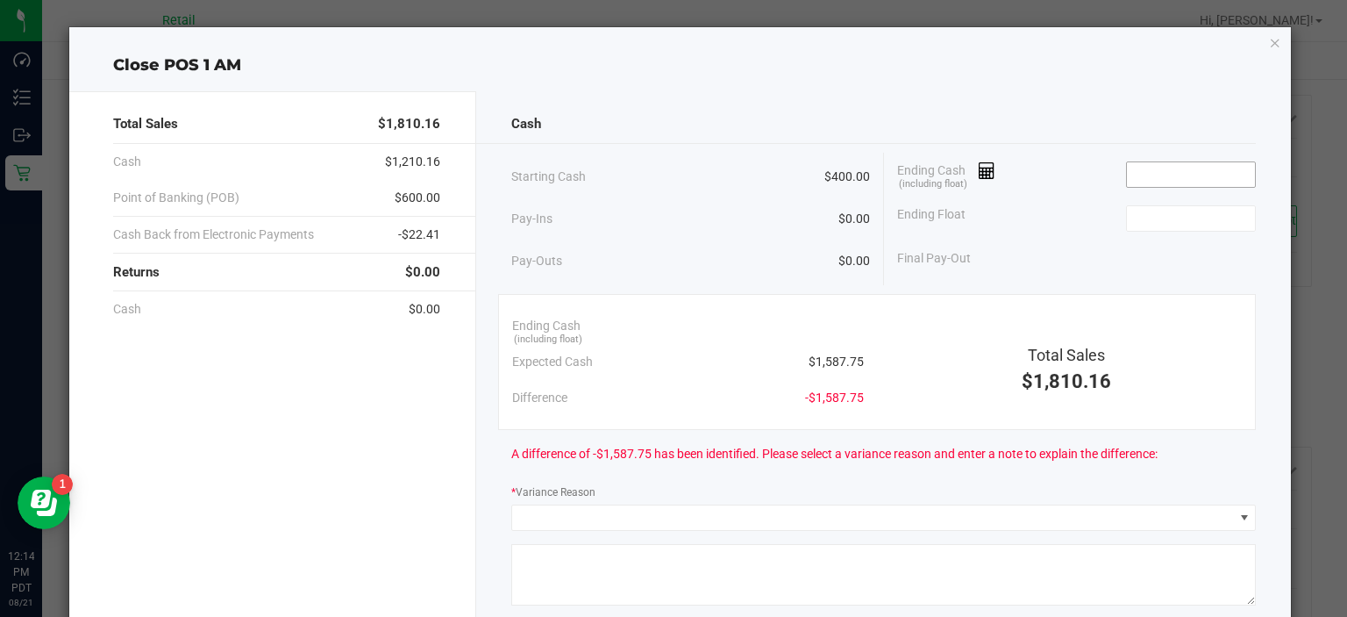
click at [1162, 179] on input at bounding box center [1191, 174] width 129 height 25
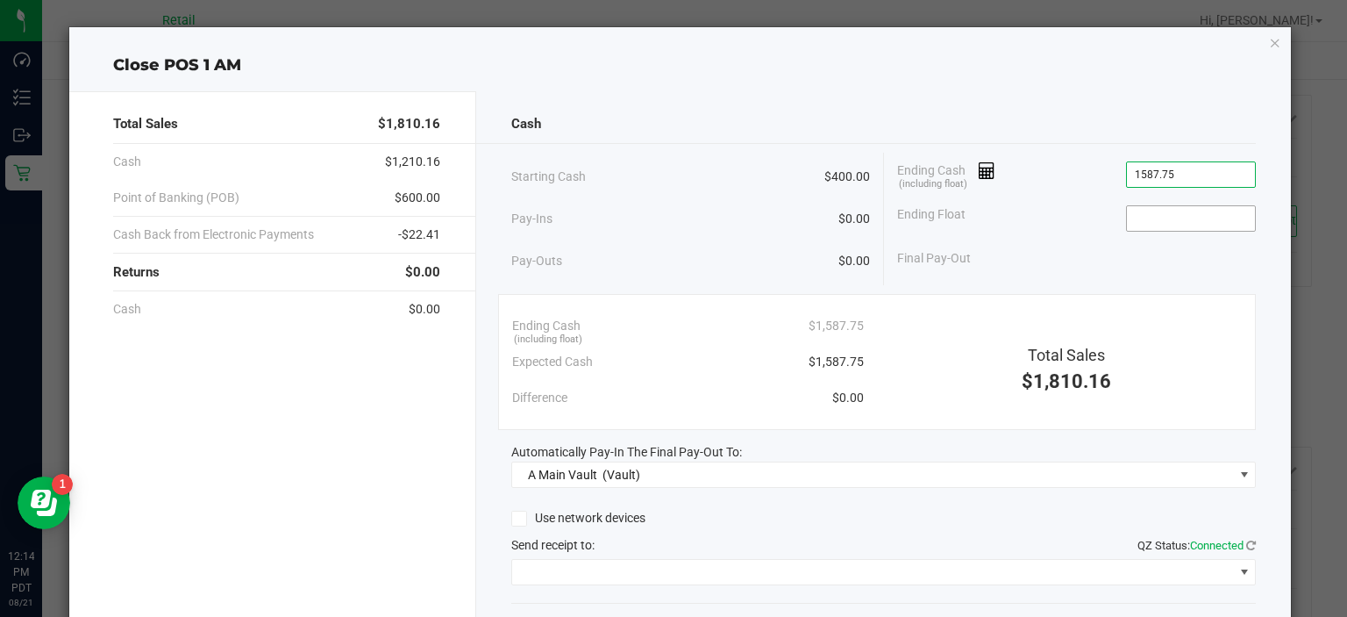
click at [1149, 211] on input at bounding box center [1191, 218] width 129 height 25
type input "$1,587.75"
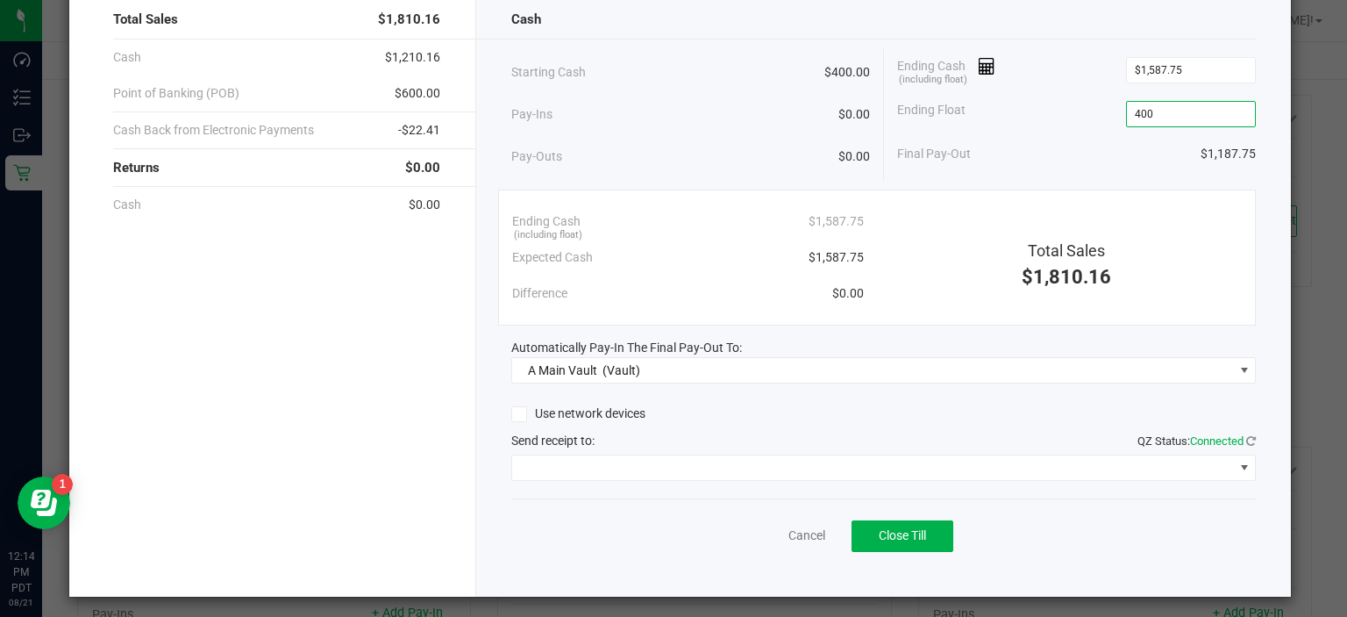
scroll to position [105, 0]
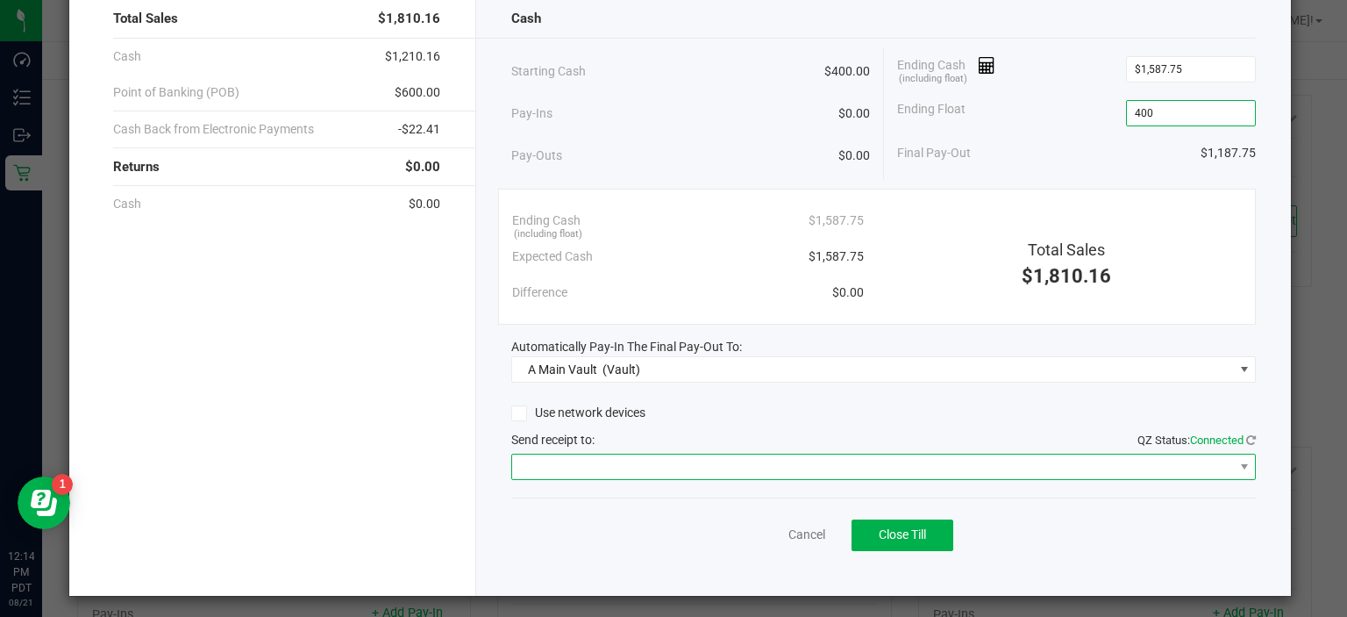
click at [732, 467] on span at bounding box center [872, 466] width 721 height 25
type input "$400.00"
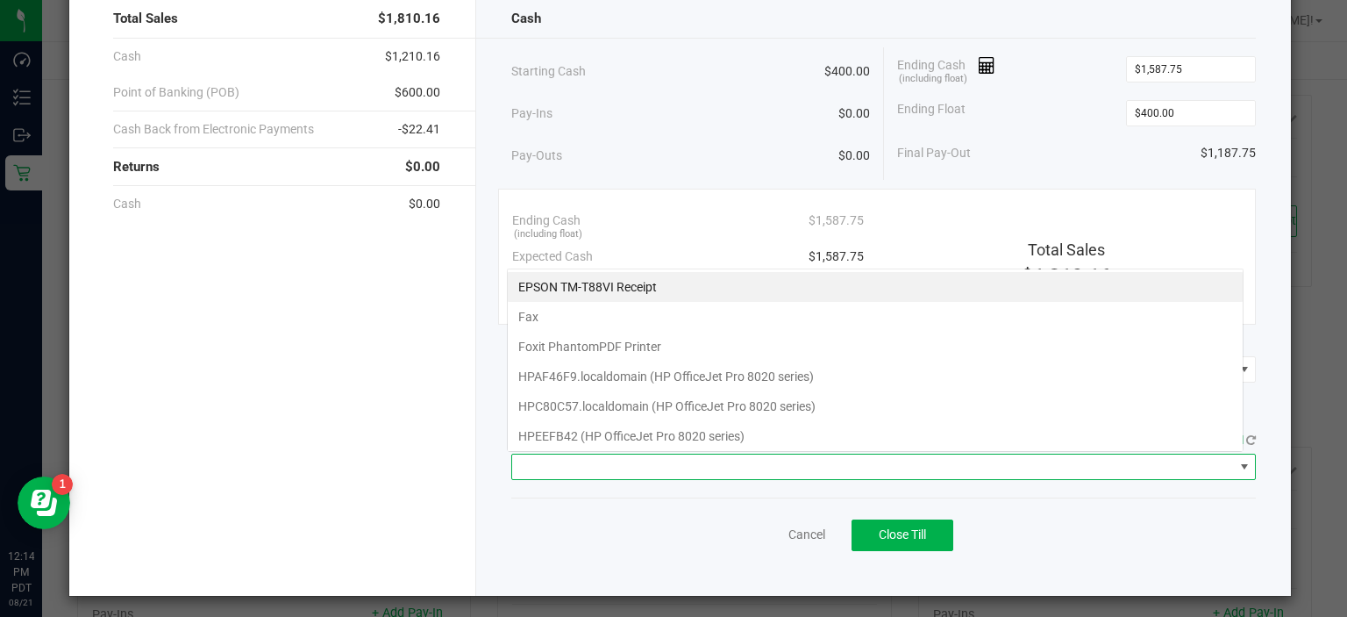
scroll to position [25, 737]
click at [686, 275] on Receipt "EPSON TM-T88VI Receipt" at bounding box center [875, 287] width 735 height 30
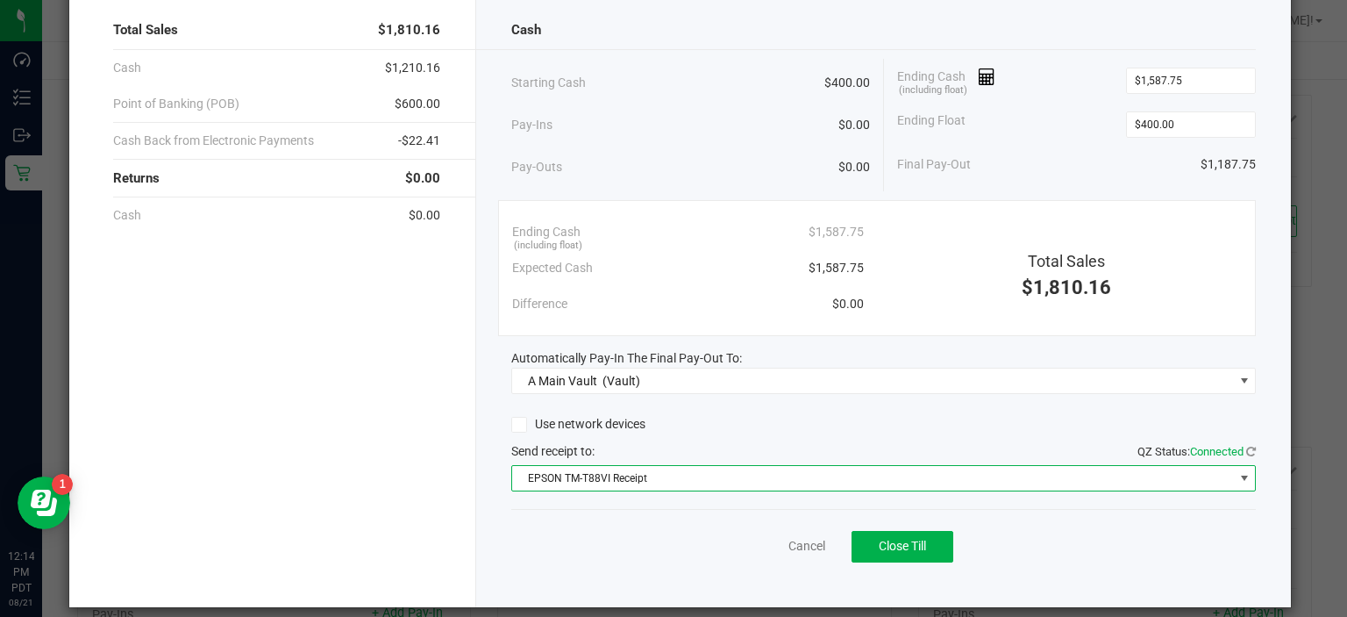
scroll to position [109, 0]
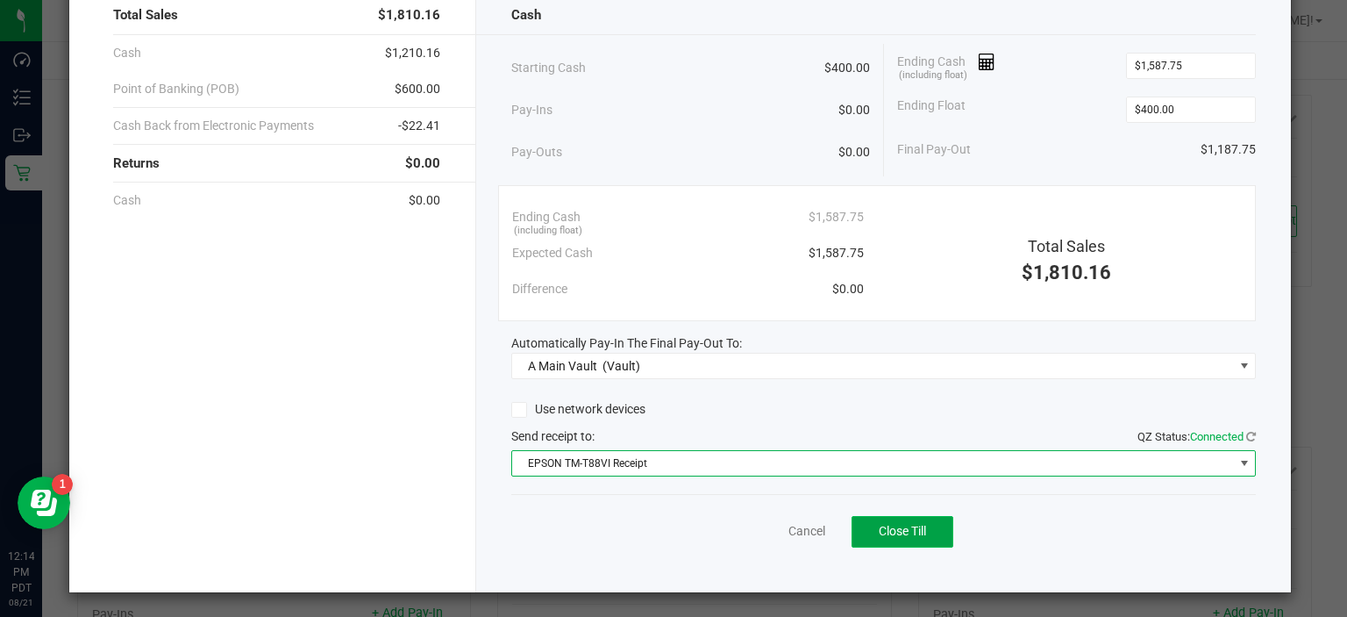
click at [890, 530] on span "Close Till" at bounding box center [902, 531] width 47 height 14
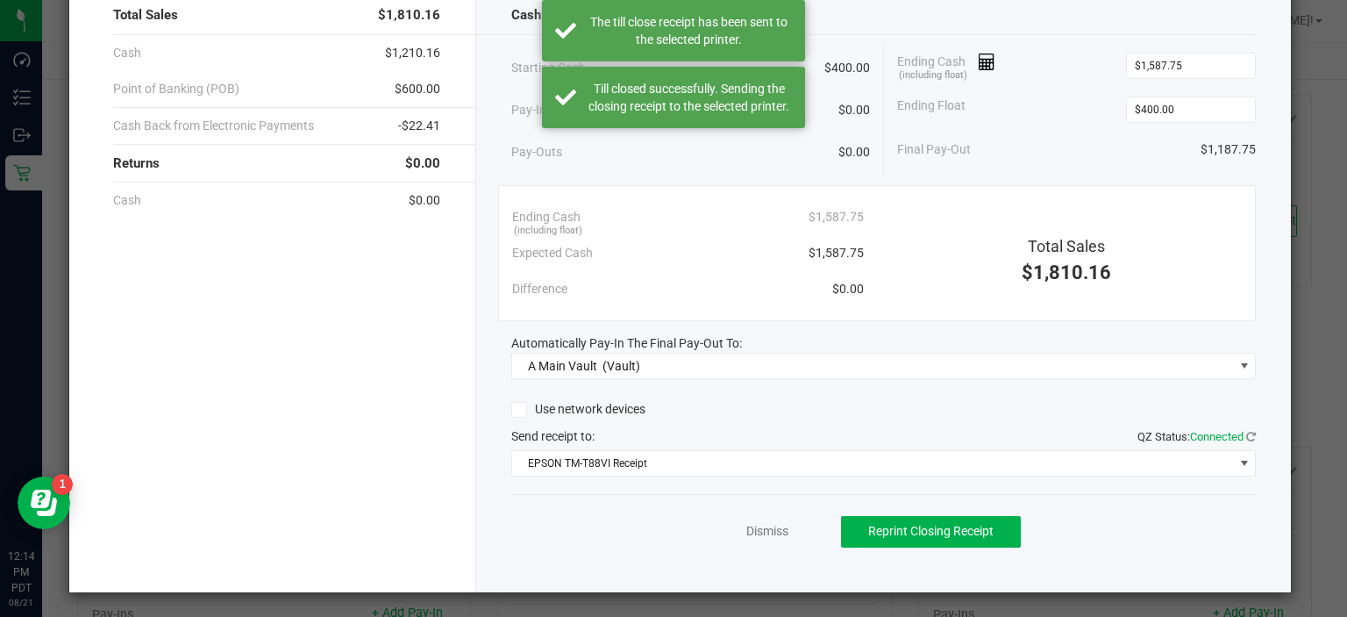
scroll to position [0, 0]
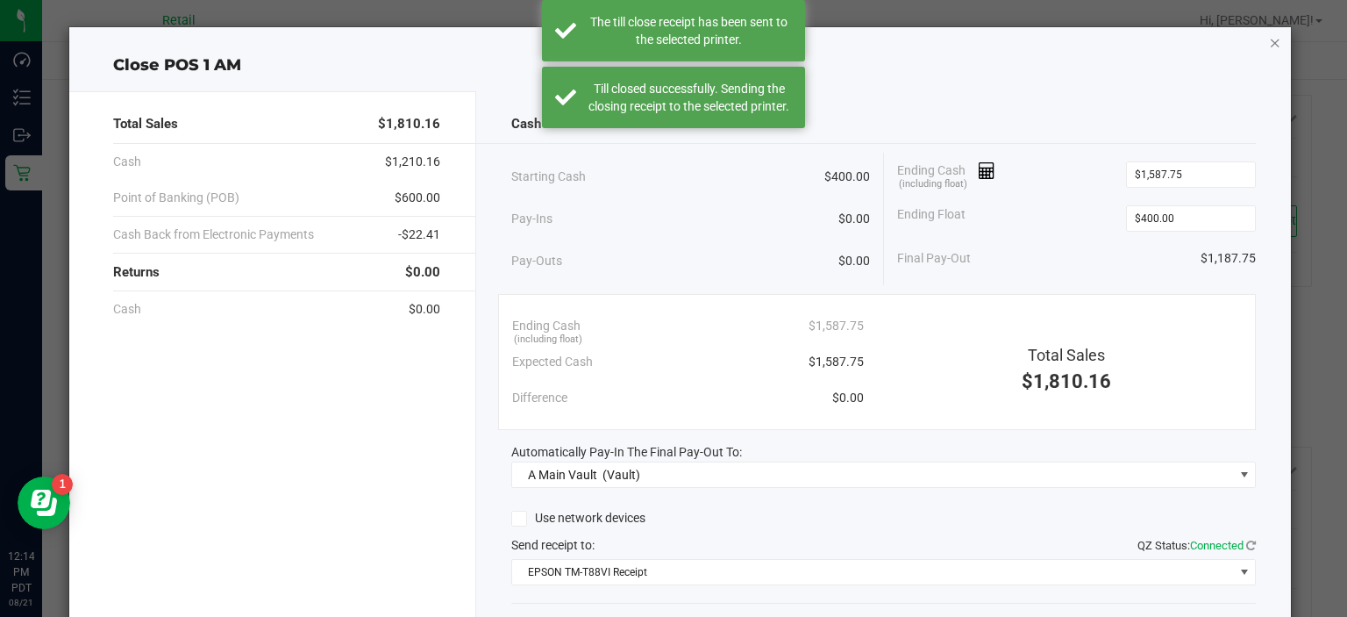
click at [1269, 44] on icon "button" at bounding box center [1275, 42] width 12 height 21
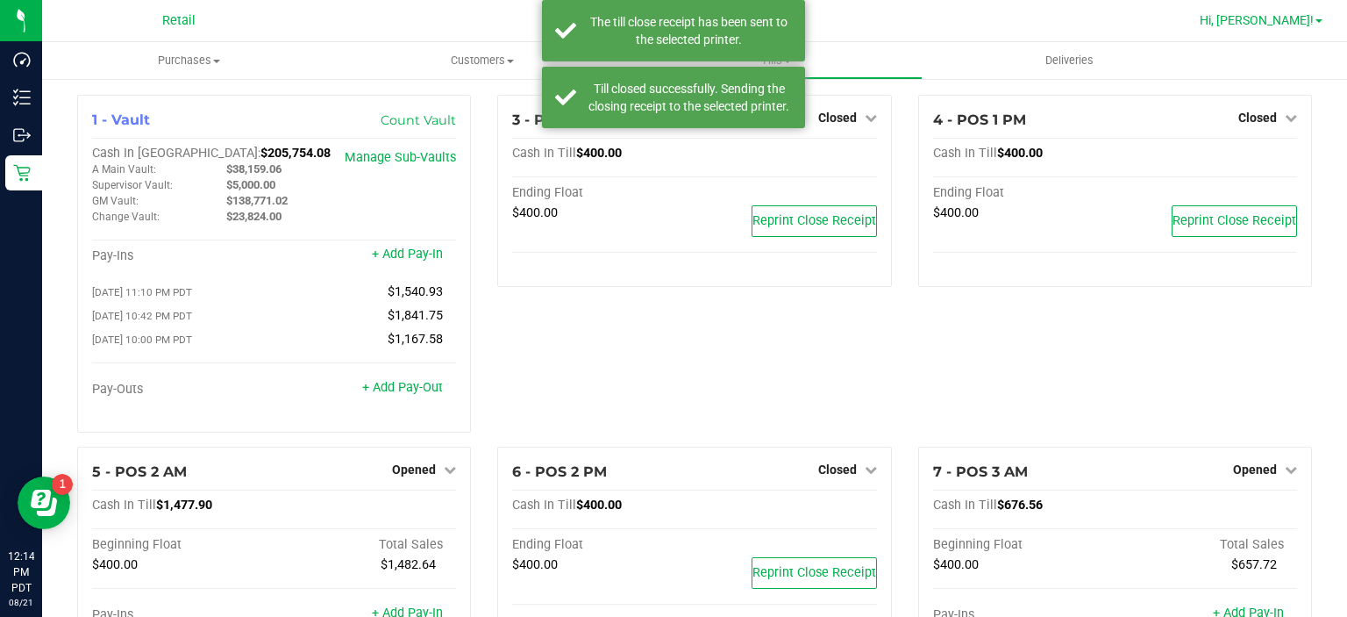
click at [1281, 14] on span "Hi, [PERSON_NAME]!" at bounding box center [1257, 20] width 114 height 14
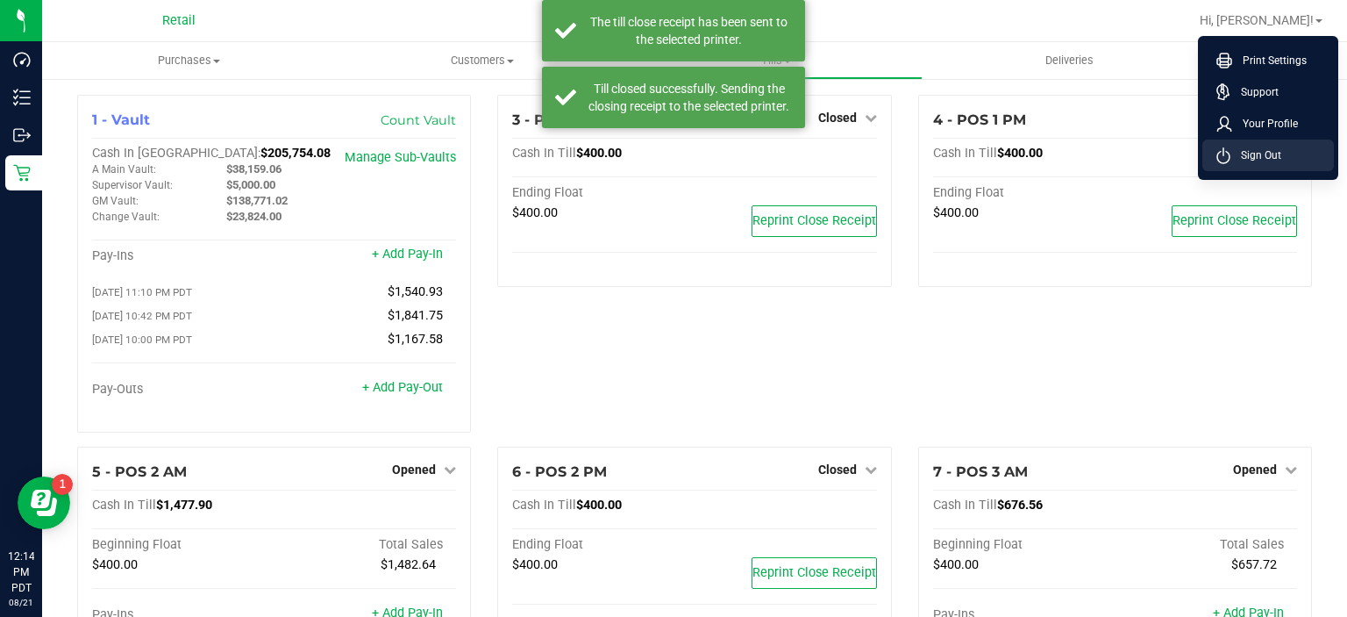
click at [1263, 158] on span "Sign Out" at bounding box center [1256, 155] width 51 height 18
